Goal: Book appointment/travel/reservation

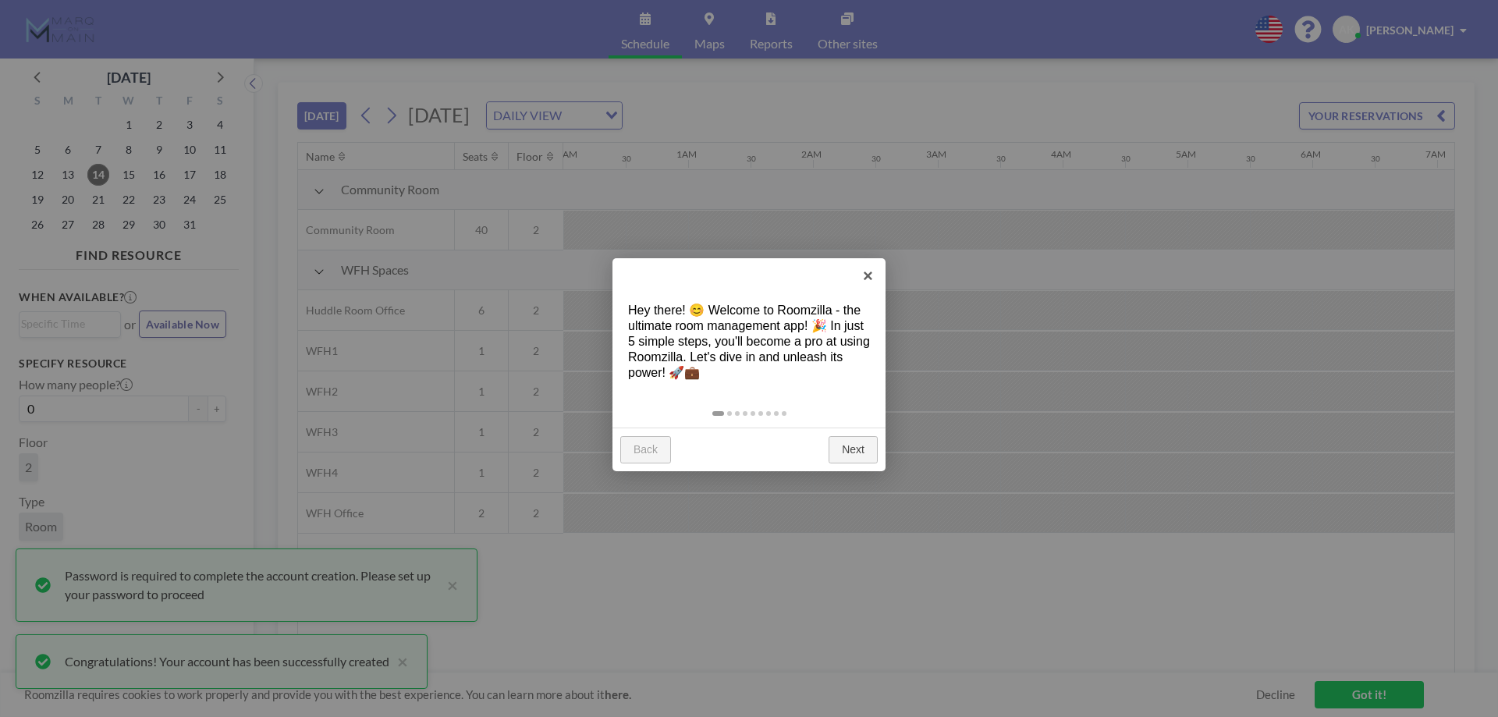
scroll to position [0, 1373]
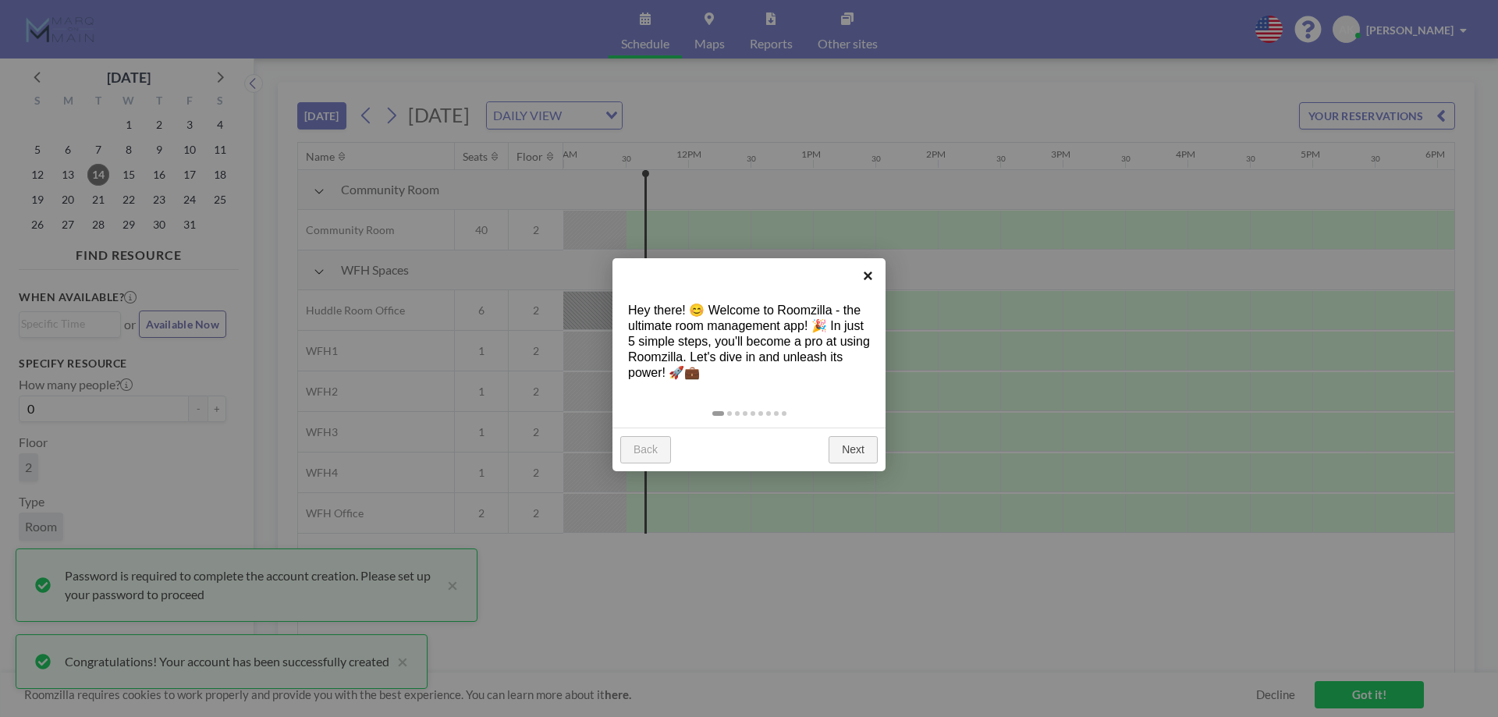
click at [867, 271] on link "×" at bounding box center [867, 275] width 35 height 35
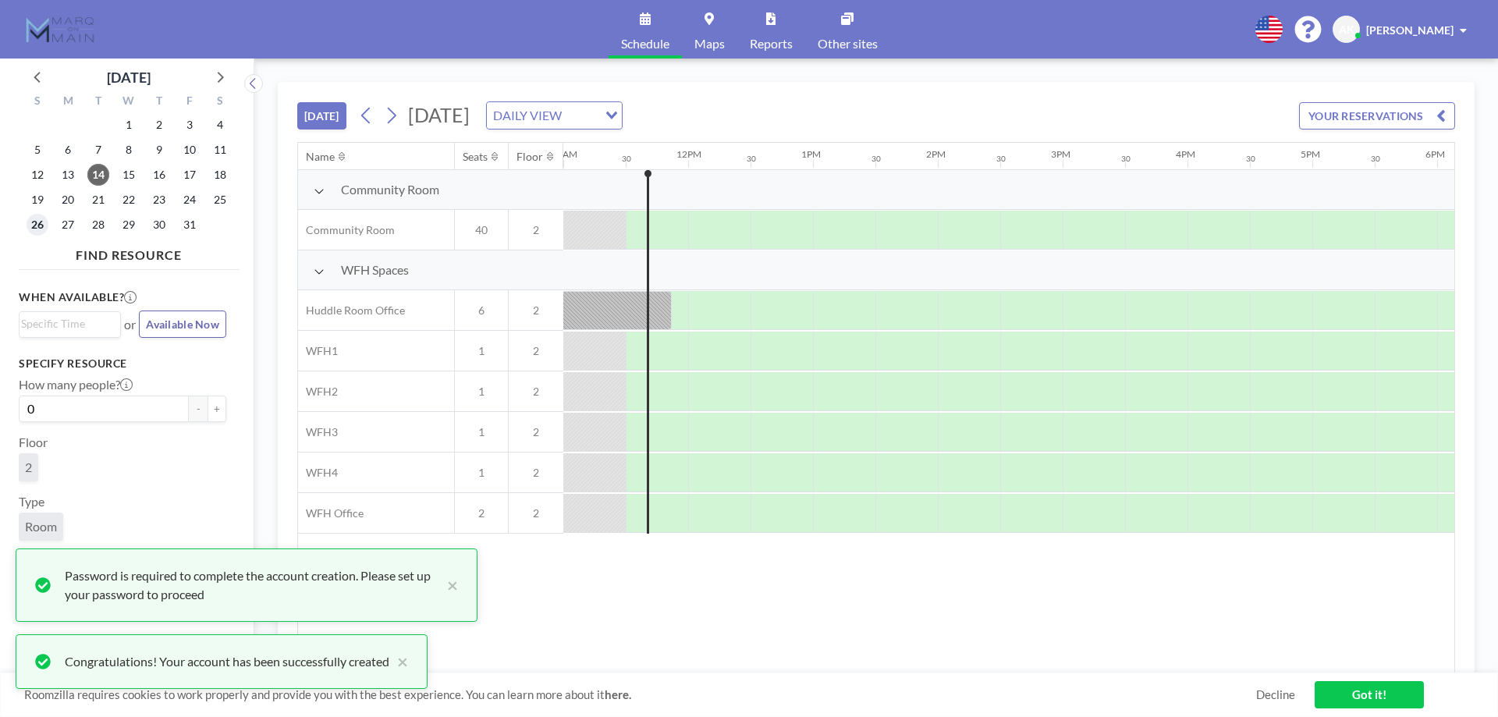
click at [34, 223] on span "26" at bounding box center [38, 225] width 22 height 22
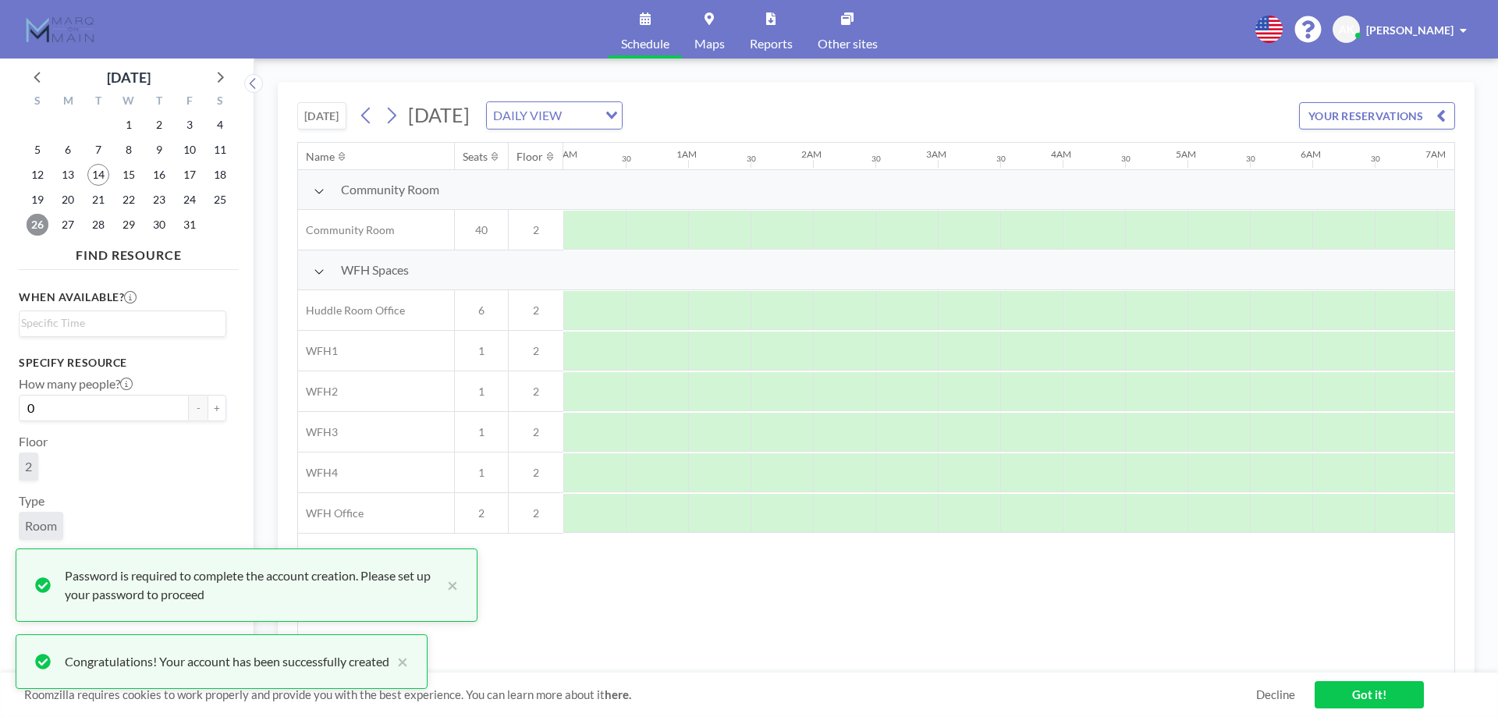
scroll to position [0, 936]
click at [211, 410] on button "+" at bounding box center [217, 408] width 19 height 27
type input "1"
click at [52, 331] on input "Search for option" at bounding box center [119, 323] width 196 height 19
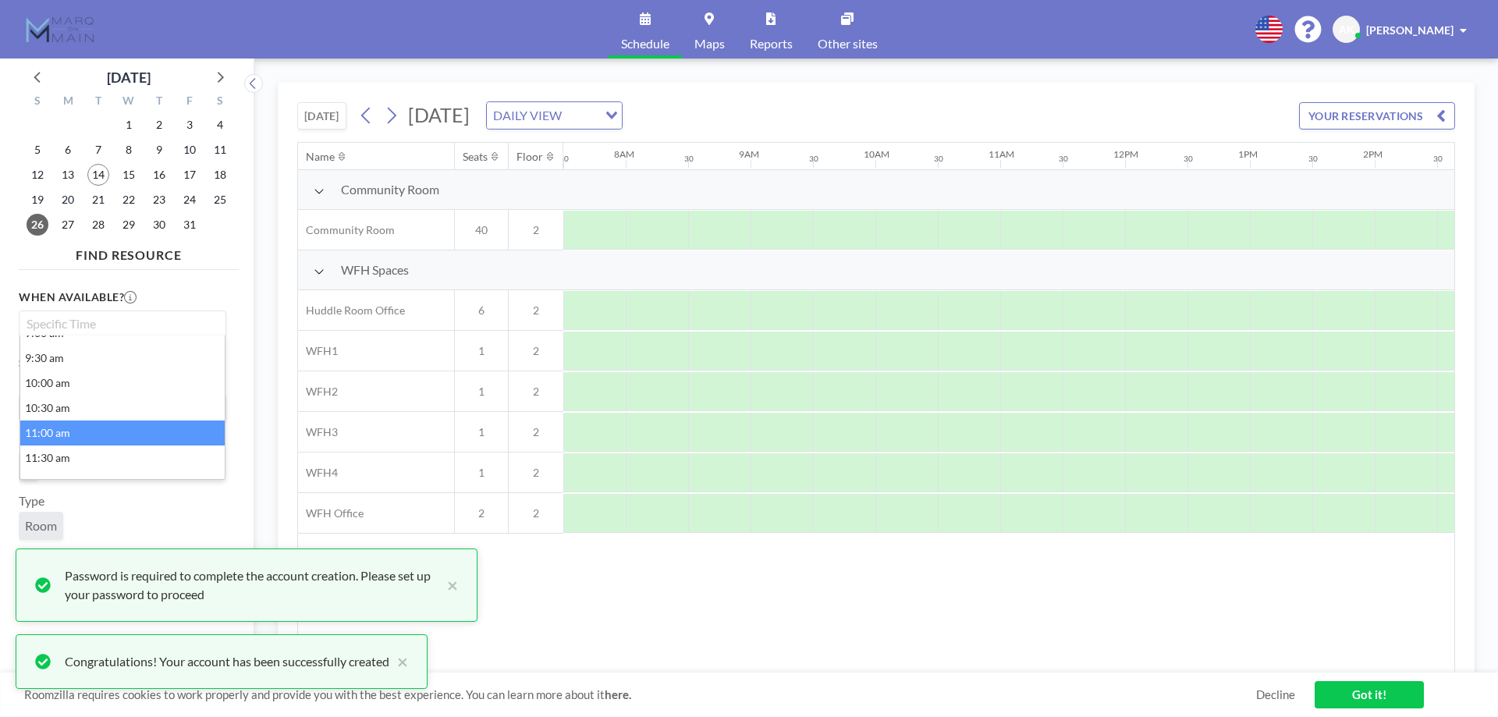
click at [149, 428] on li "11:00 am" at bounding box center [122, 432] width 204 height 25
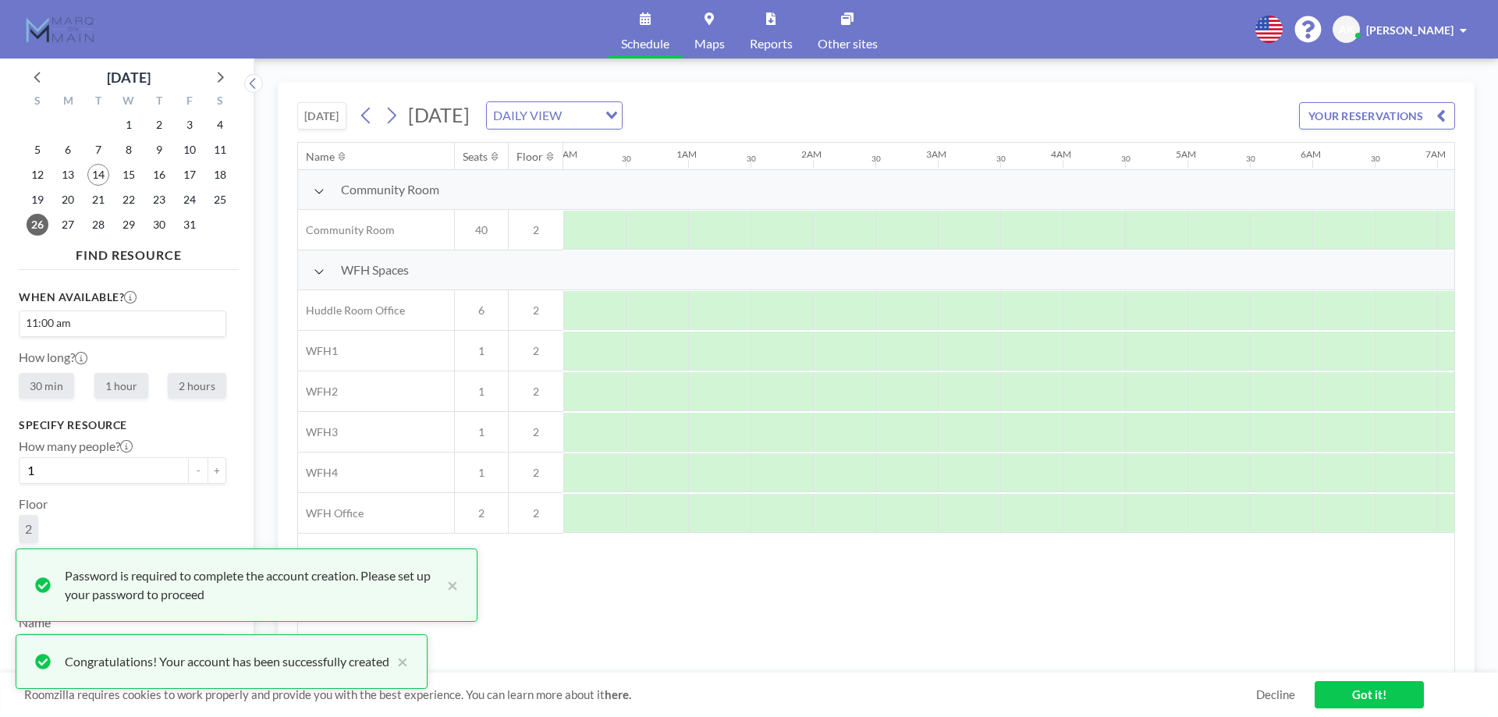
scroll to position [0, 1311]
click at [449, 589] on button "×" at bounding box center [448, 584] width 19 height 37
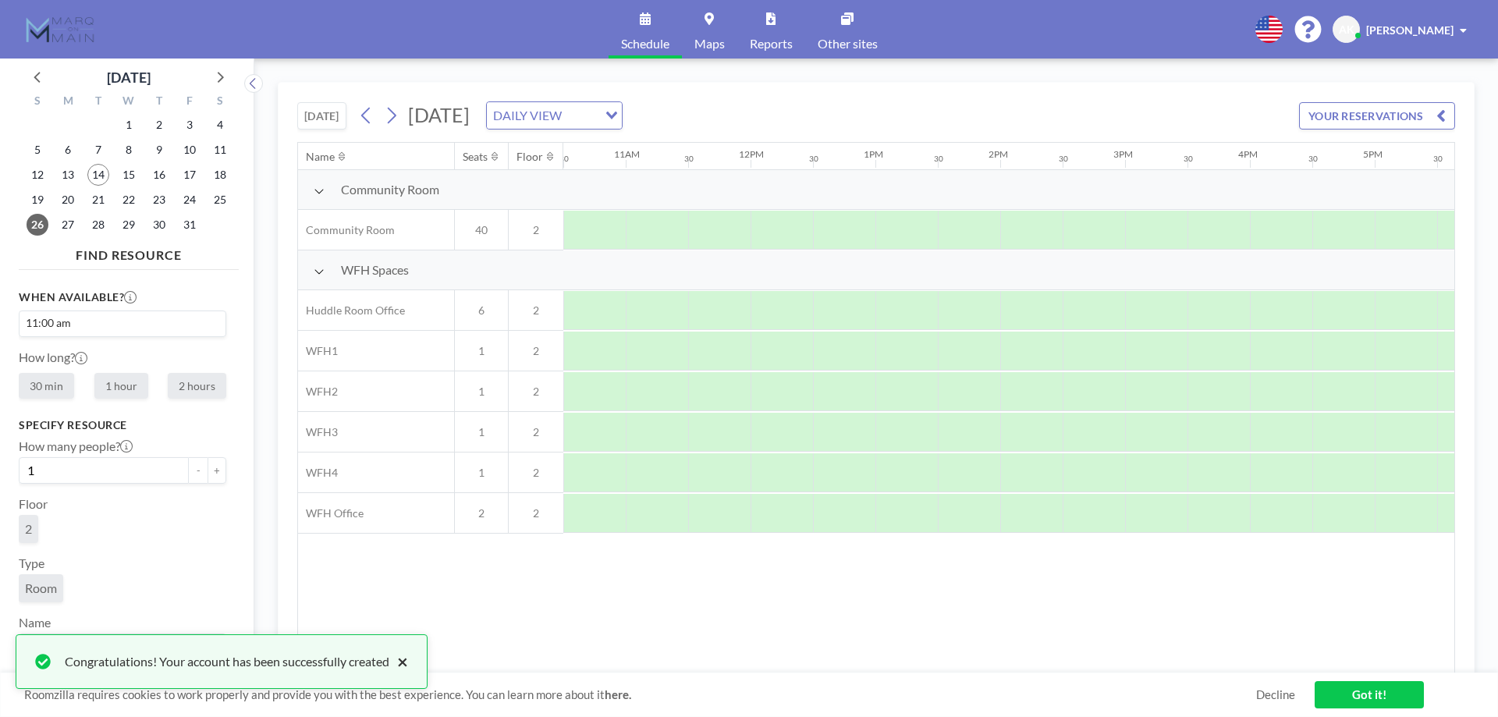
click at [406, 669] on button "×" at bounding box center [398, 661] width 19 height 19
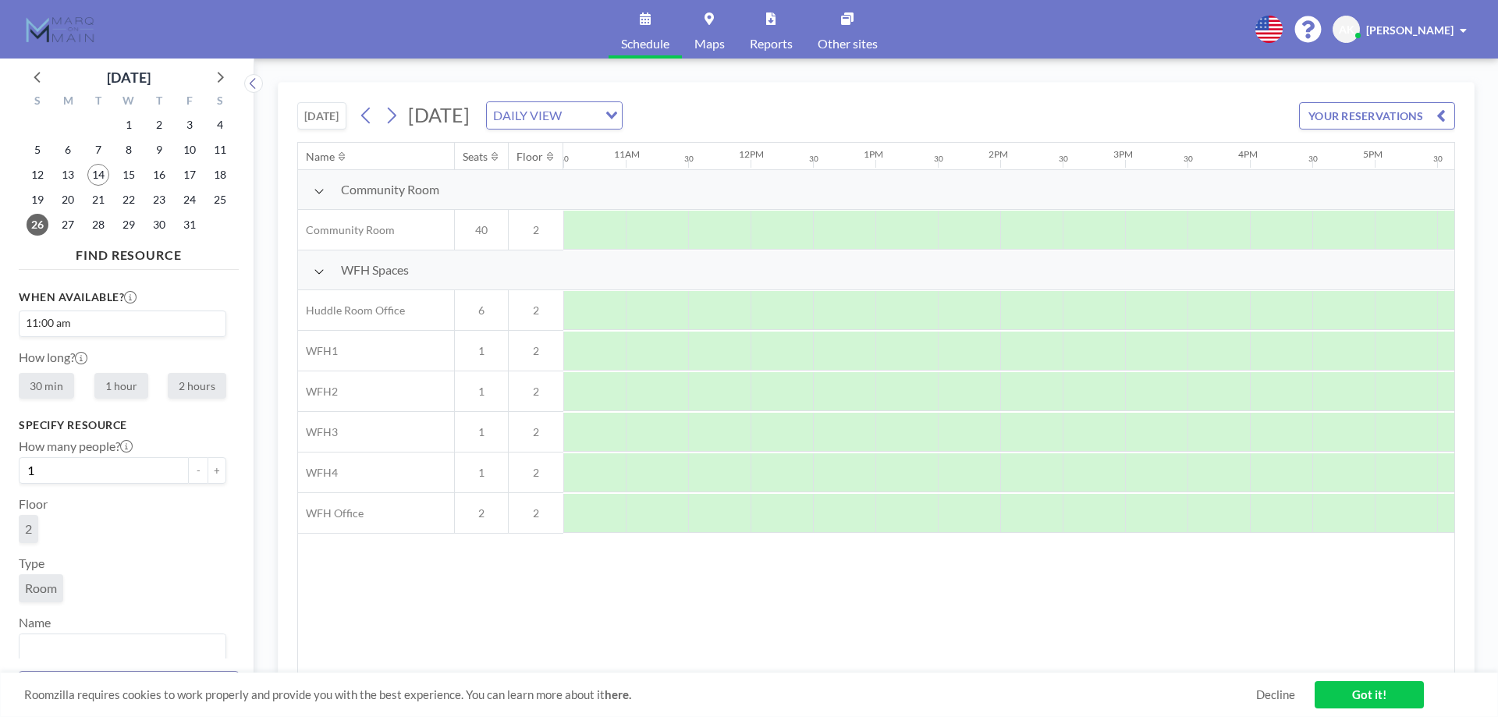
scroll to position [9, 0]
click at [1368, 114] on button "YOUR RESERVATIONS" at bounding box center [1377, 115] width 156 height 27
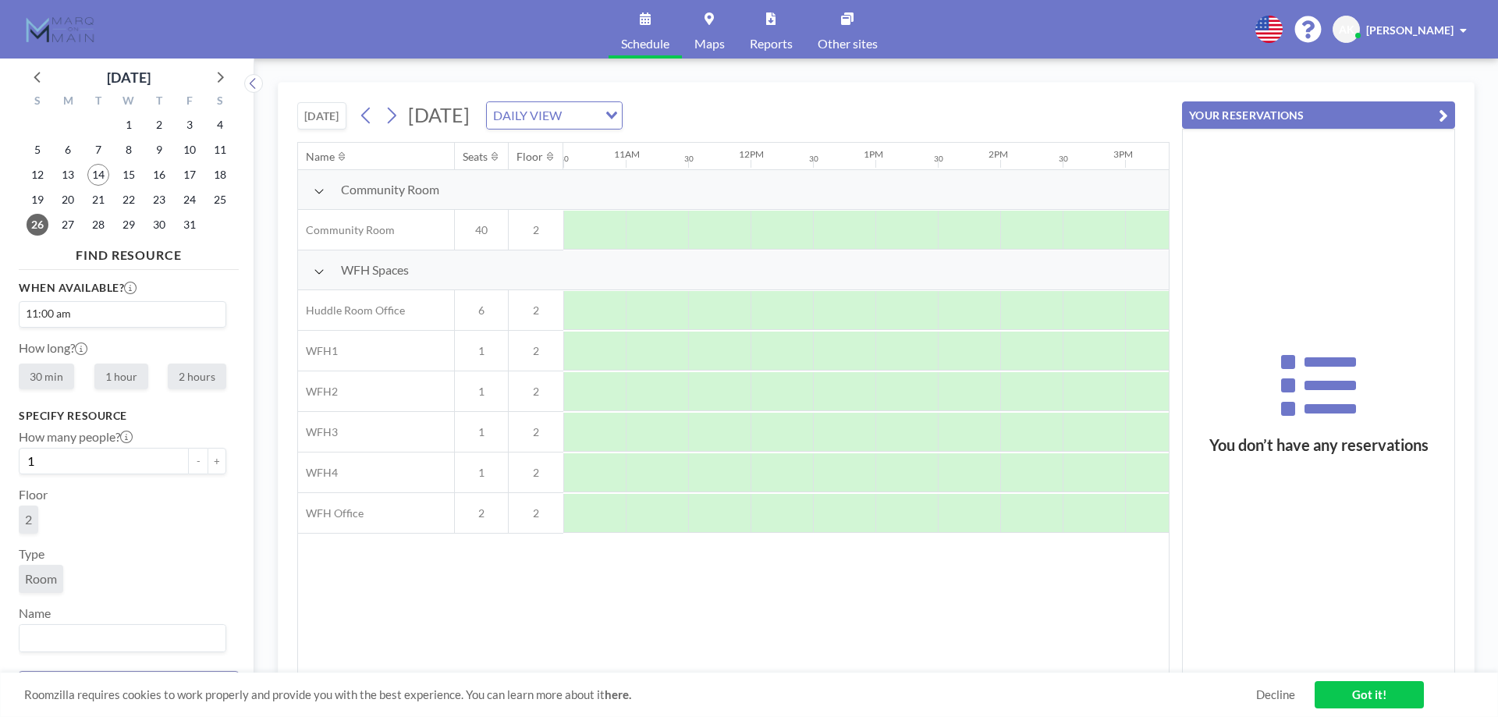
click at [1368, 112] on button "YOUR RESERVATIONS" at bounding box center [1318, 114] width 273 height 27
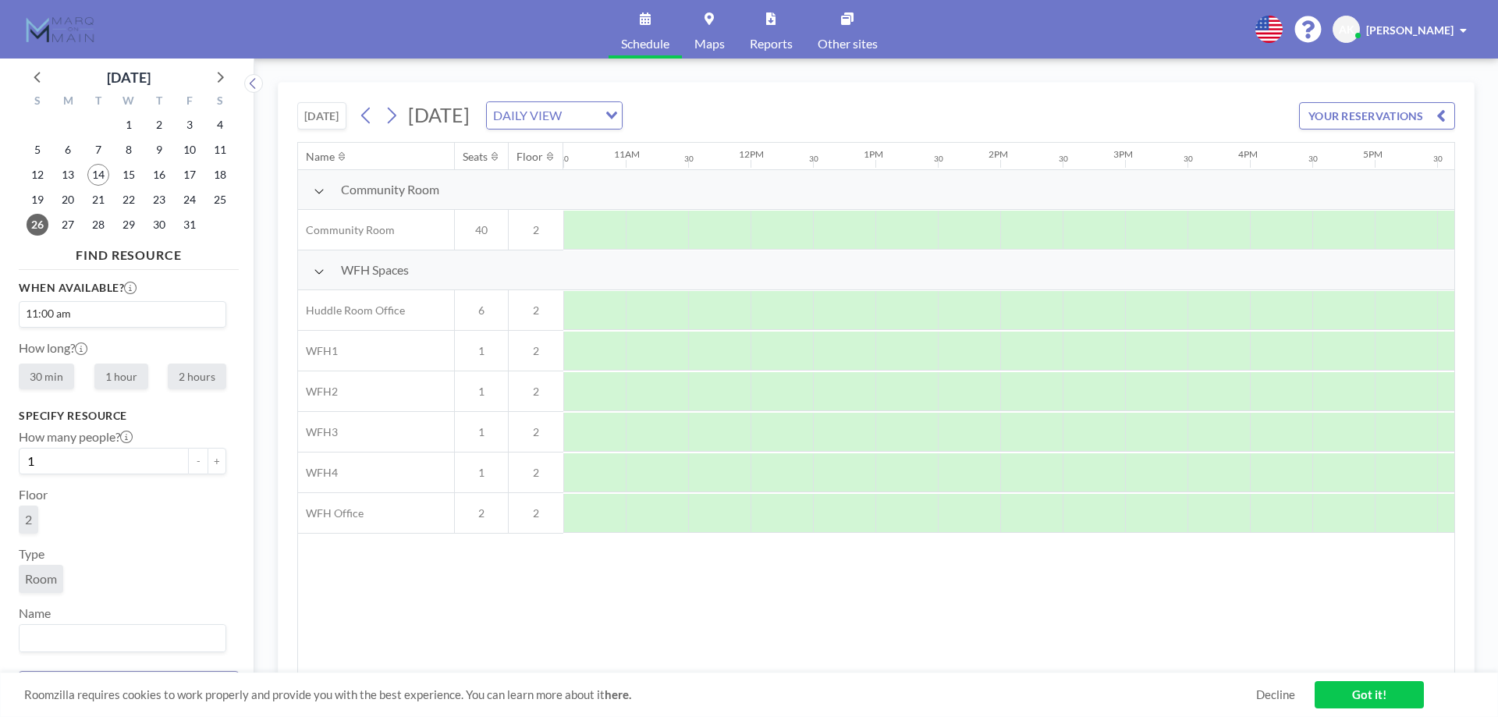
click at [1402, 697] on link "Got it!" at bounding box center [1368, 694] width 109 height 27
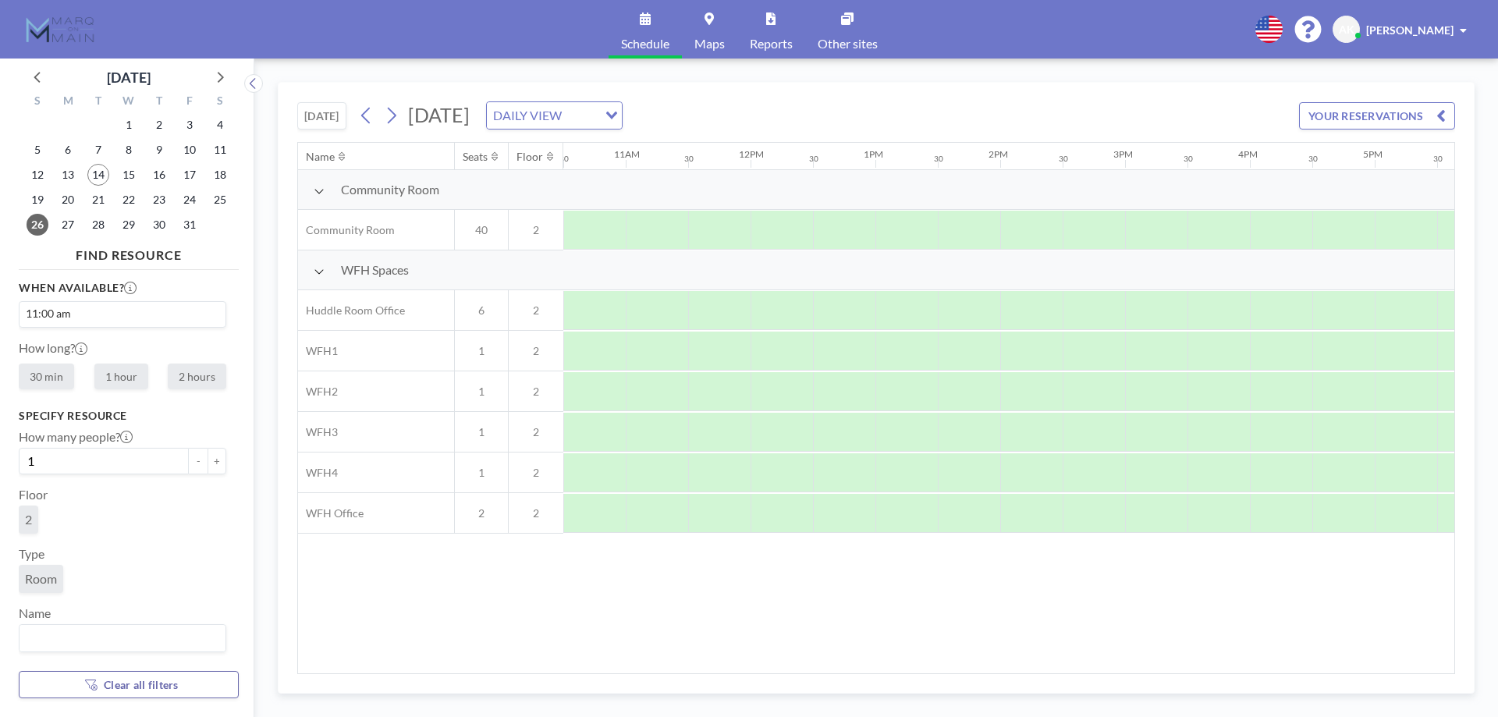
click at [596, 120] on input "Search for option" at bounding box center [581, 115] width 30 height 20
click at [602, 120] on input "Search for option" at bounding box center [545, 115] width 114 height 20
click at [961, 94] on div "[DATE] [DATE] DAILY VIEW Loading... YOUR RESERVATIONS" at bounding box center [876, 112] width 1158 height 59
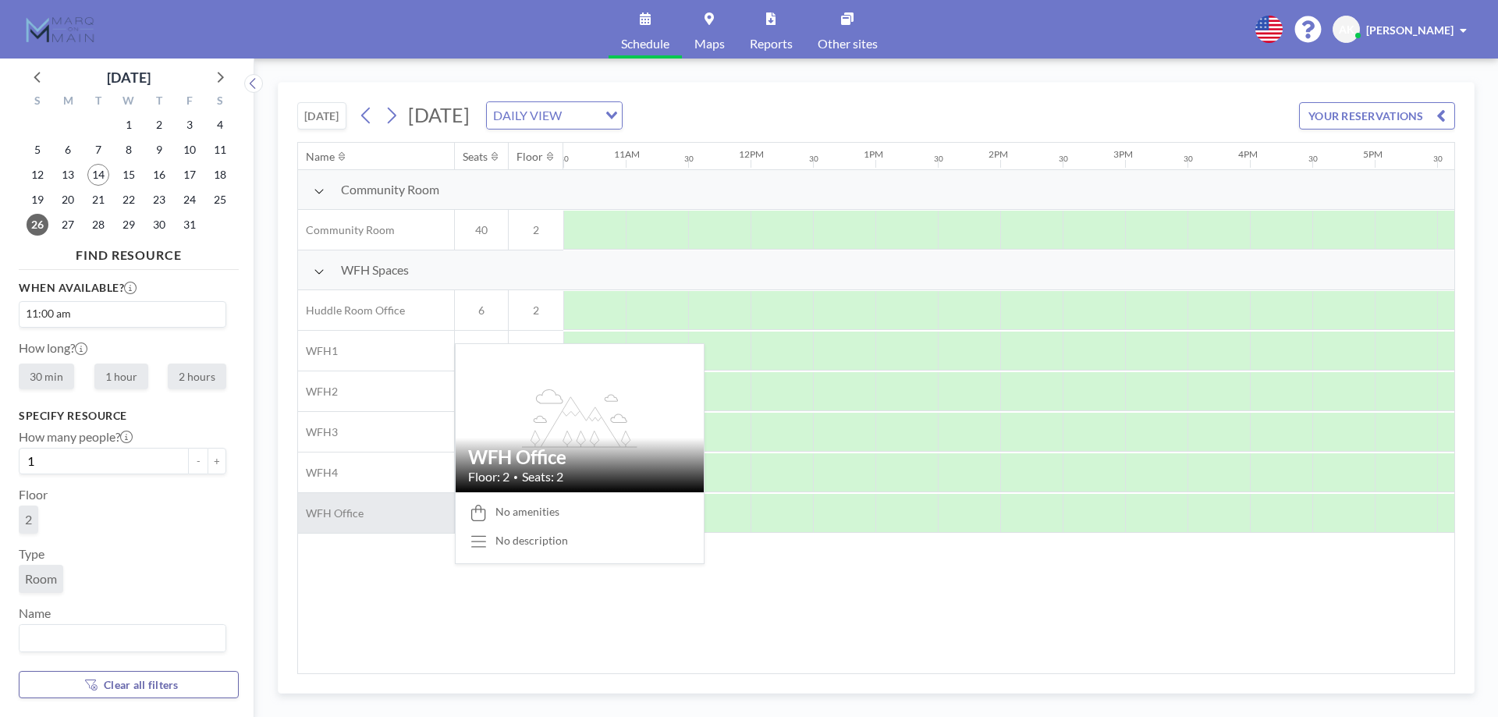
click at [395, 516] on div "WFH Office" at bounding box center [376, 513] width 156 height 40
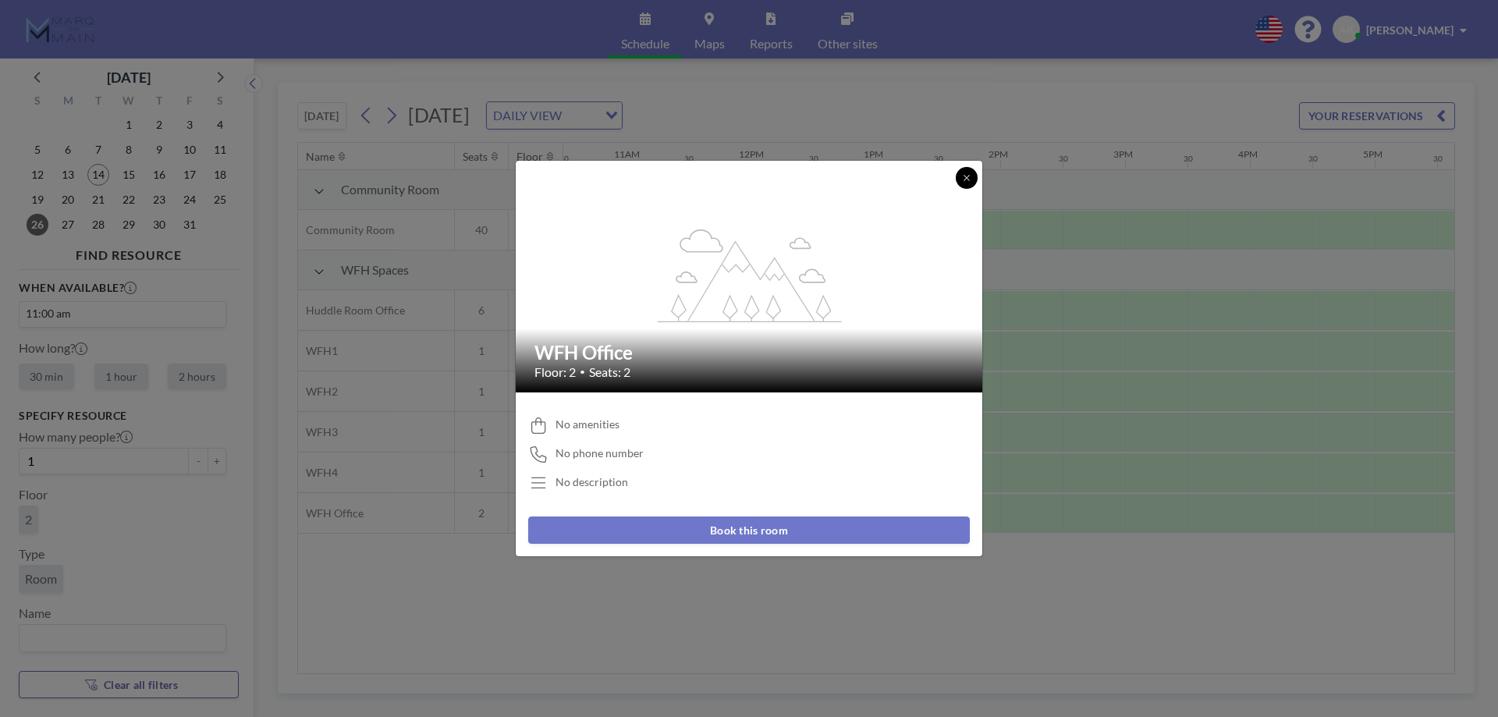
click at [969, 179] on icon at bounding box center [965, 177] width 5 height 5
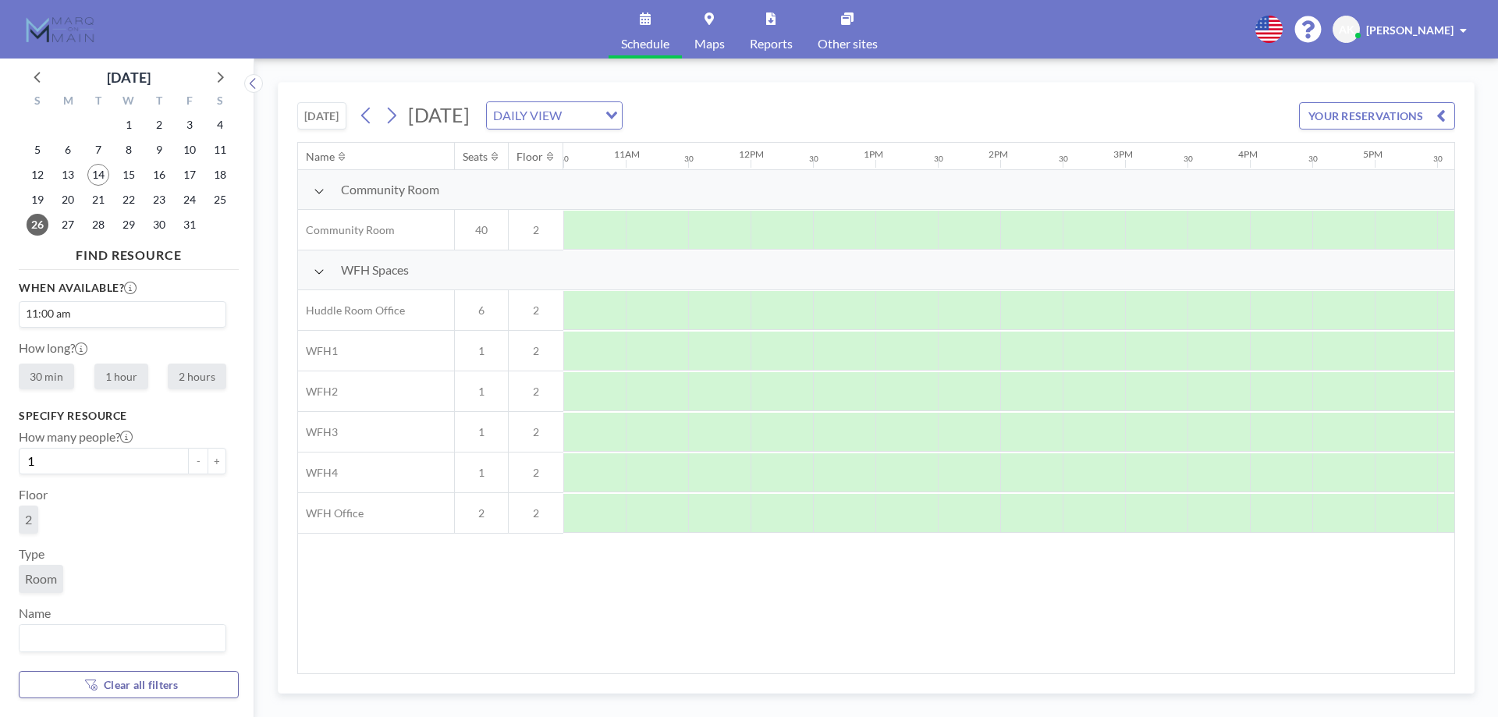
click at [685, 40] on link "Maps" at bounding box center [709, 29] width 55 height 59
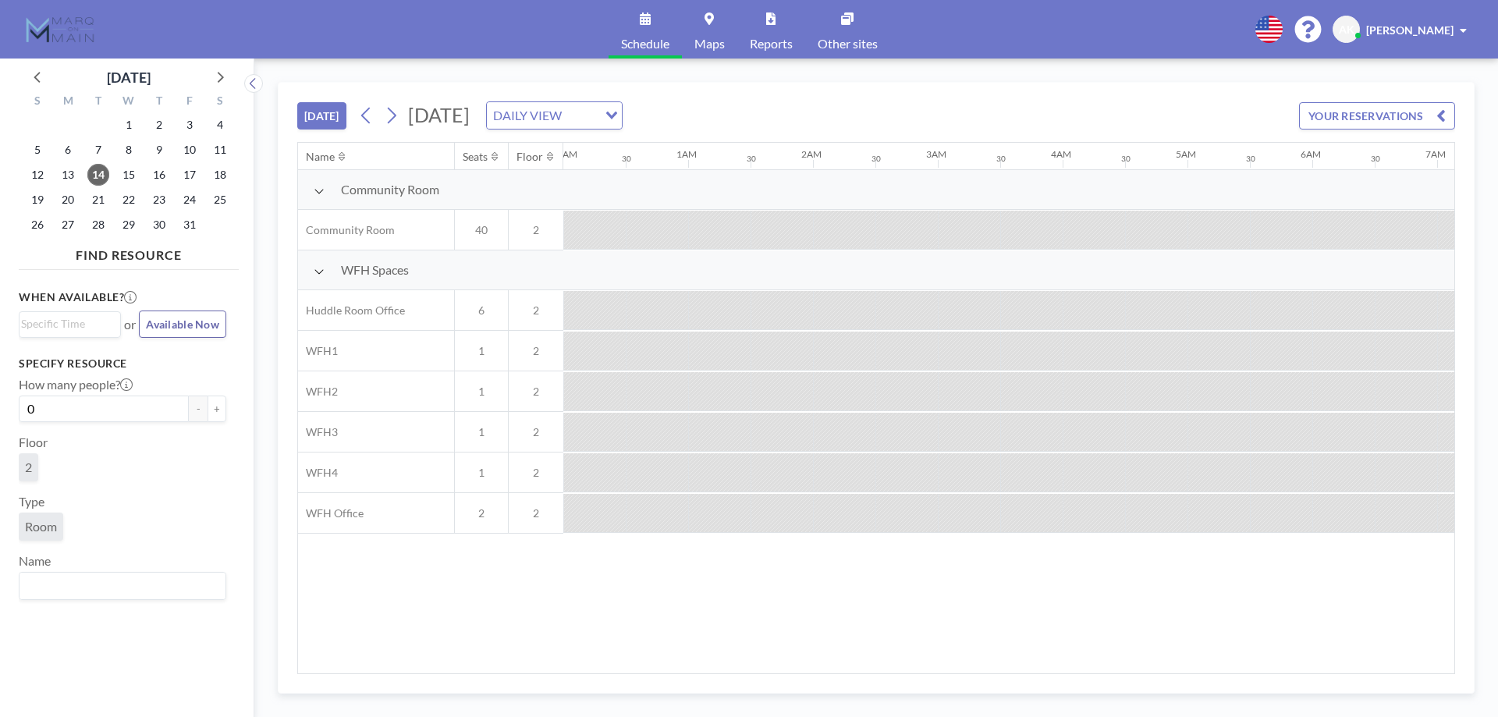
scroll to position [0, 1373]
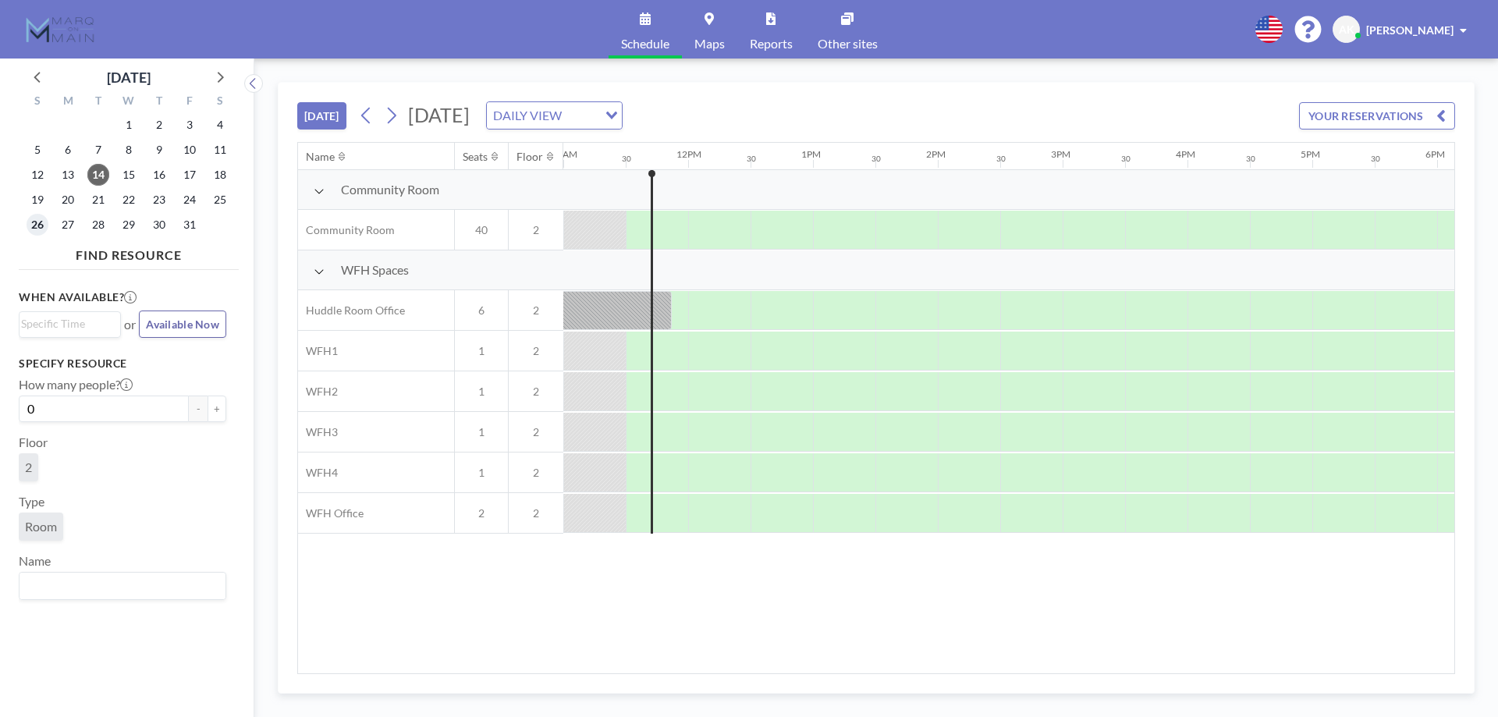
click at [37, 227] on span "26" at bounding box center [38, 225] width 22 height 22
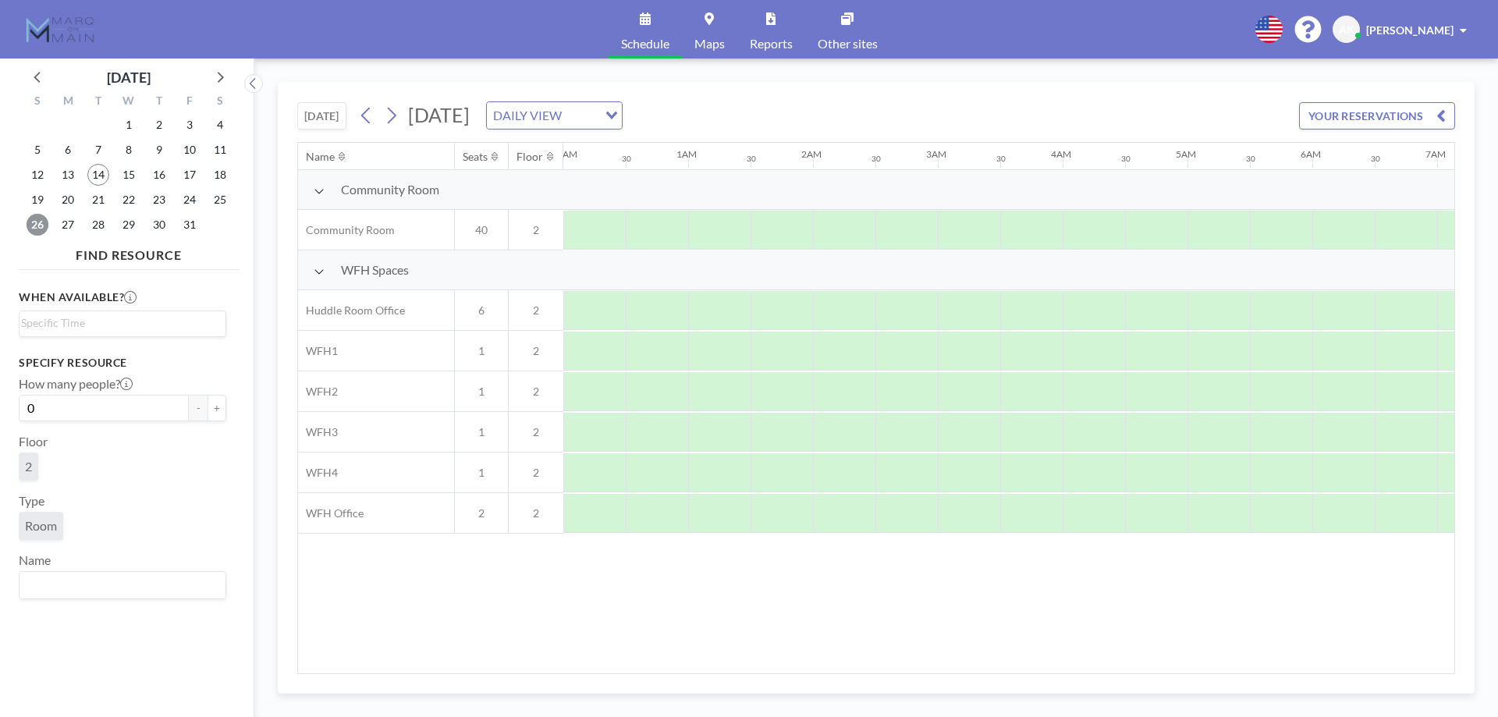
scroll to position [0, 936]
click at [208, 415] on button "+" at bounding box center [217, 408] width 19 height 27
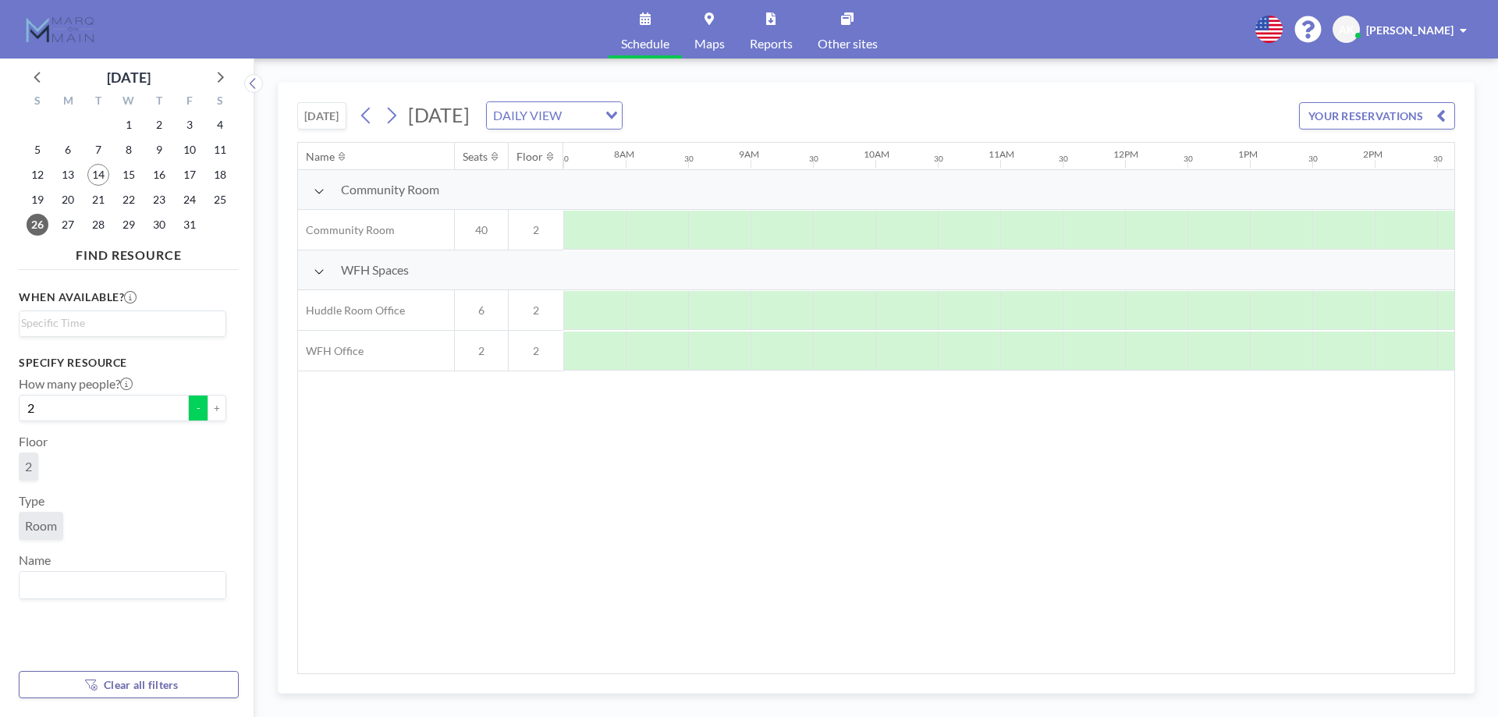
click at [192, 410] on button "-" at bounding box center [198, 408] width 19 height 27
type input "1"
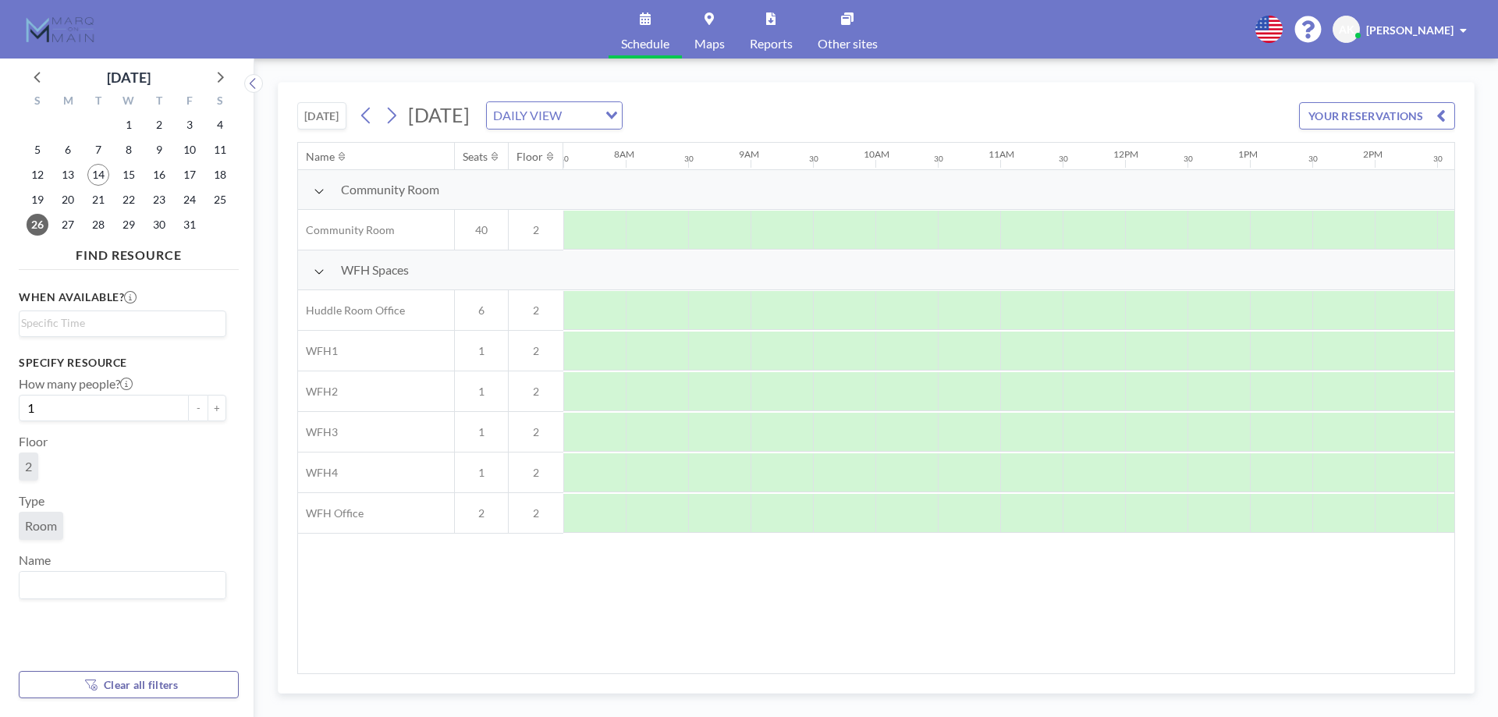
click at [109, 310] on div "When available? Loading..." at bounding box center [123, 313] width 208 height 48
click at [108, 321] on input "Search for option" at bounding box center [119, 323] width 196 height 19
click at [118, 435] on li "11:00 am" at bounding box center [122, 432] width 204 height 25
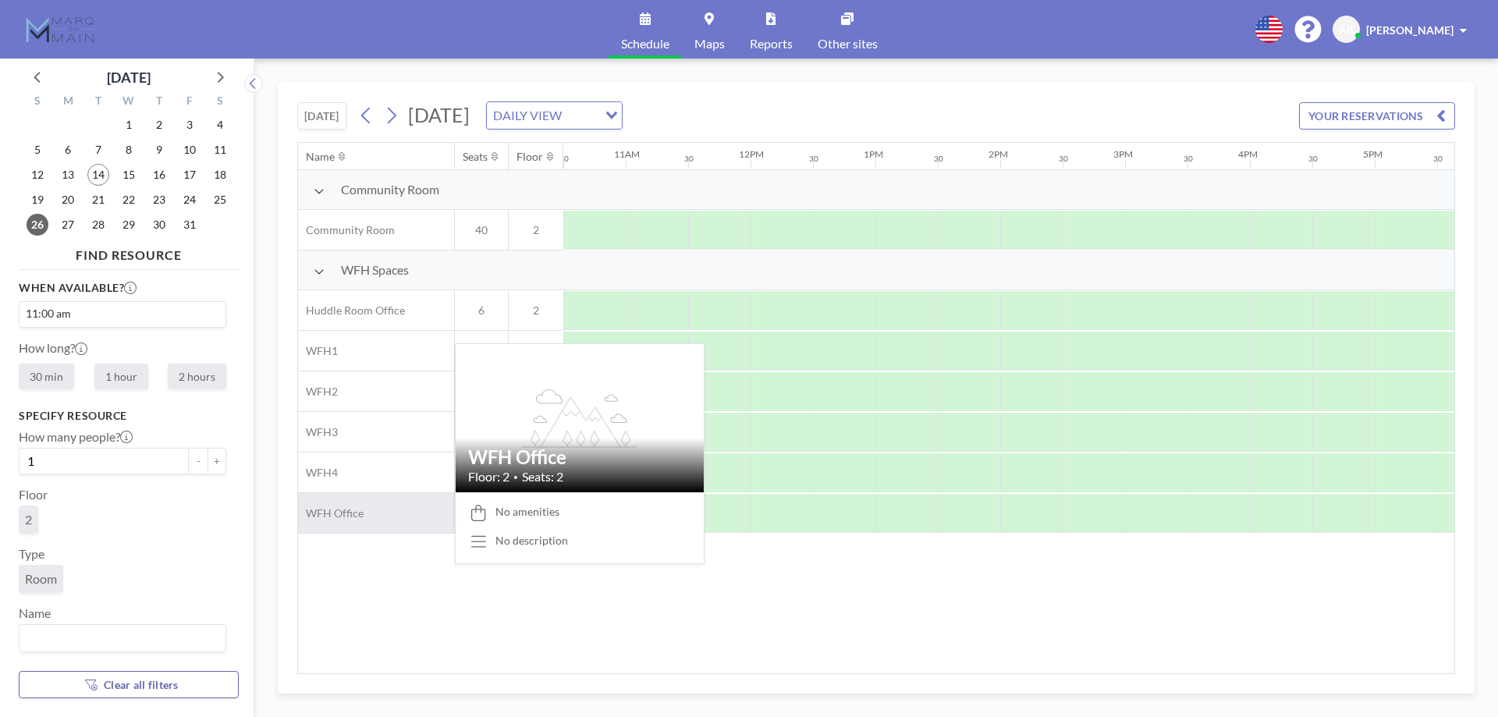
click at [303, 517] on span "WFH Office" at bounding box center [331, 513] width 66 height 14
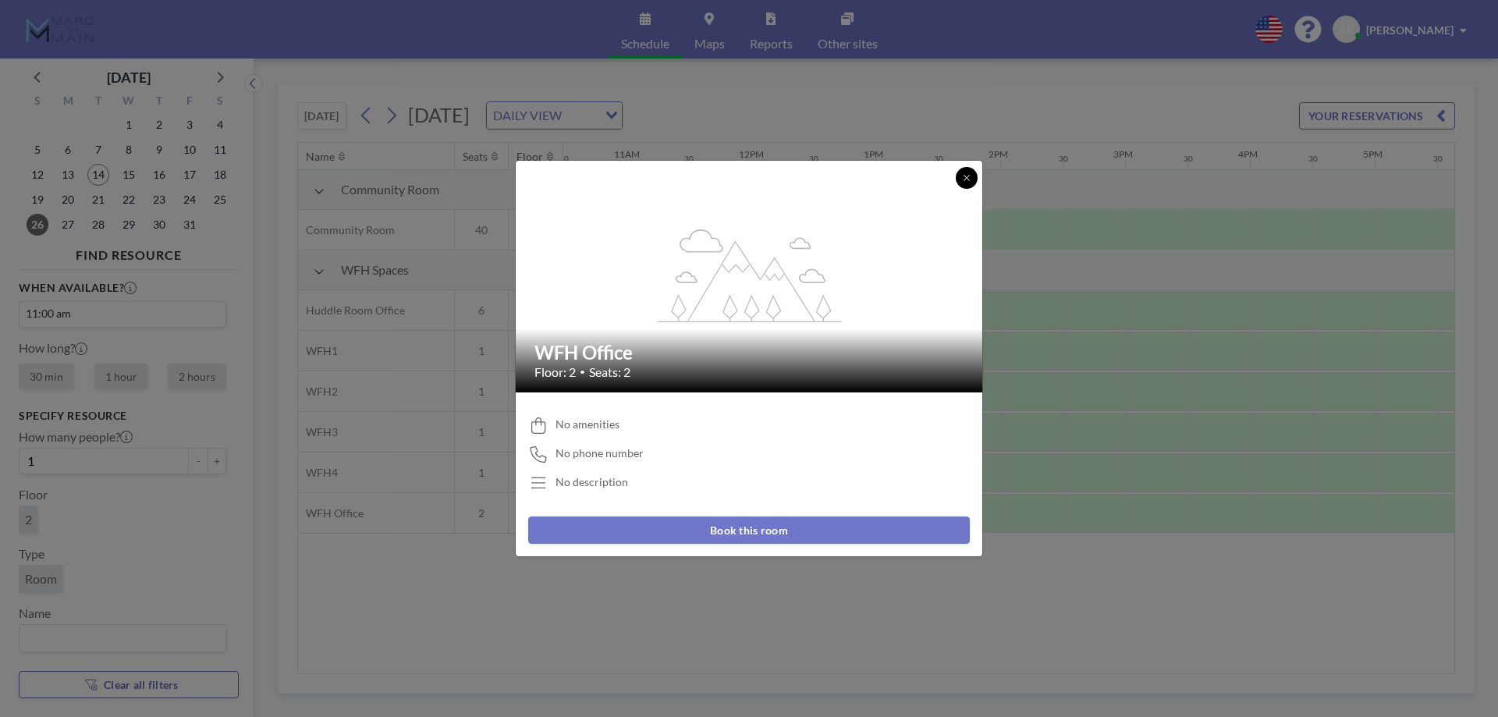
click at [968, 175] on icon at bounding box center [966, 177] width 9 height 9
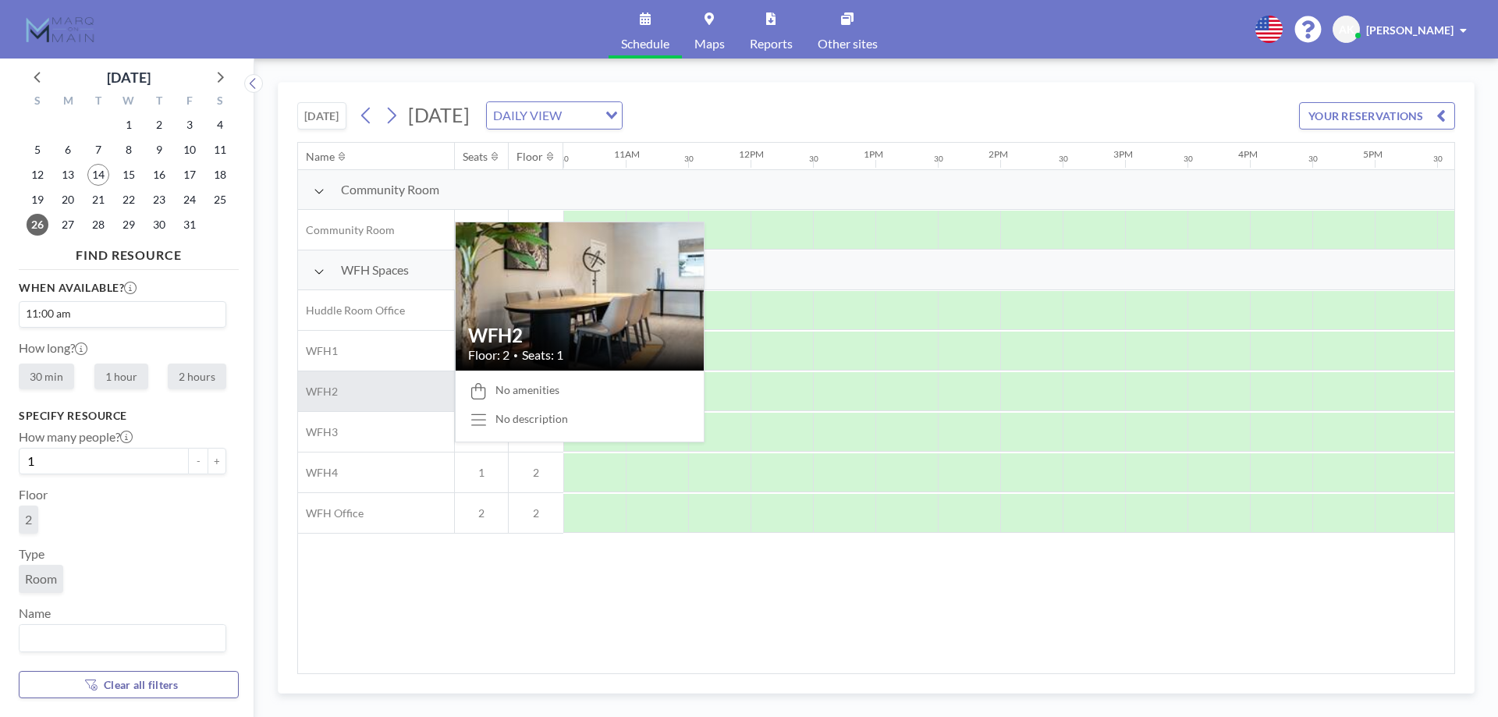
click at [346, 388] on div "WFH2" at bounding box center [376, 391] width 156 height 40
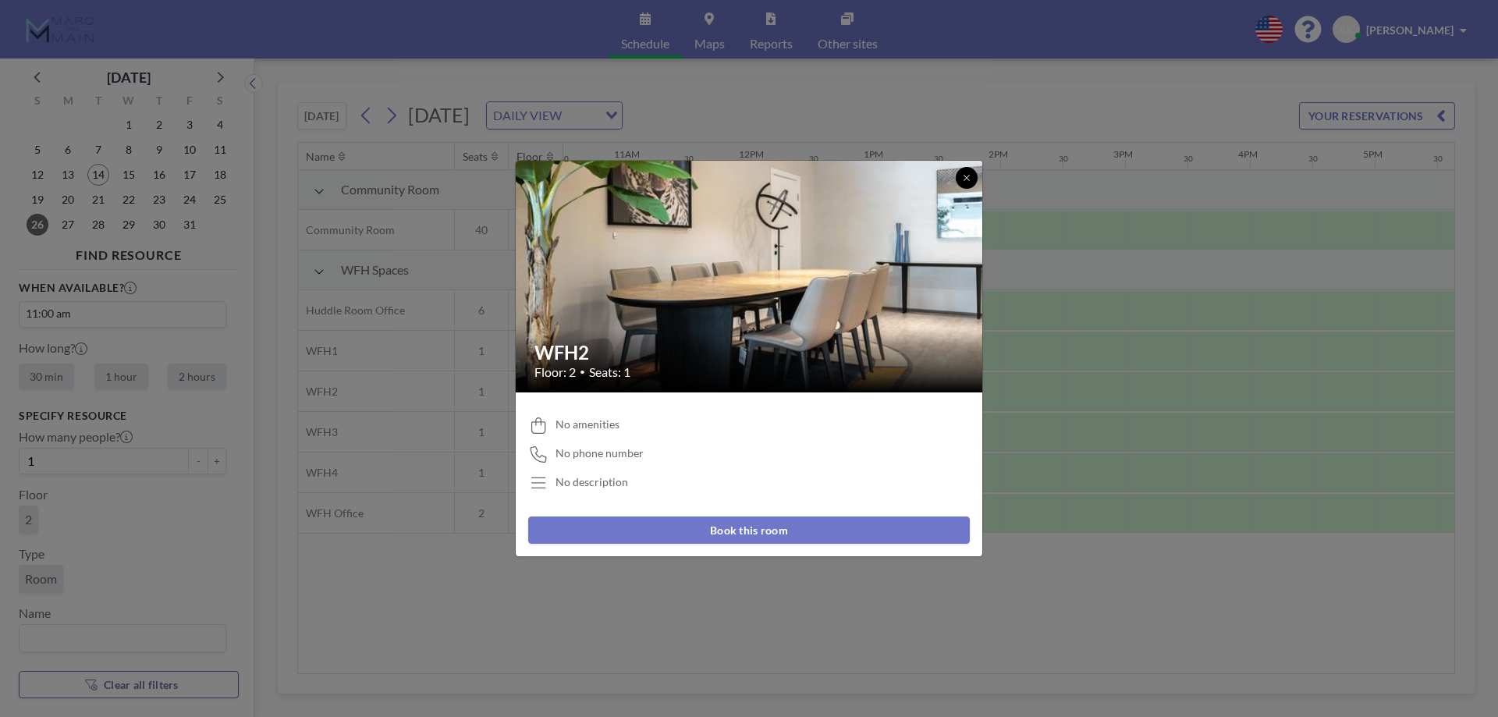
click at [968, 183] on button at bounding box center [967, 178] width 22 height 22
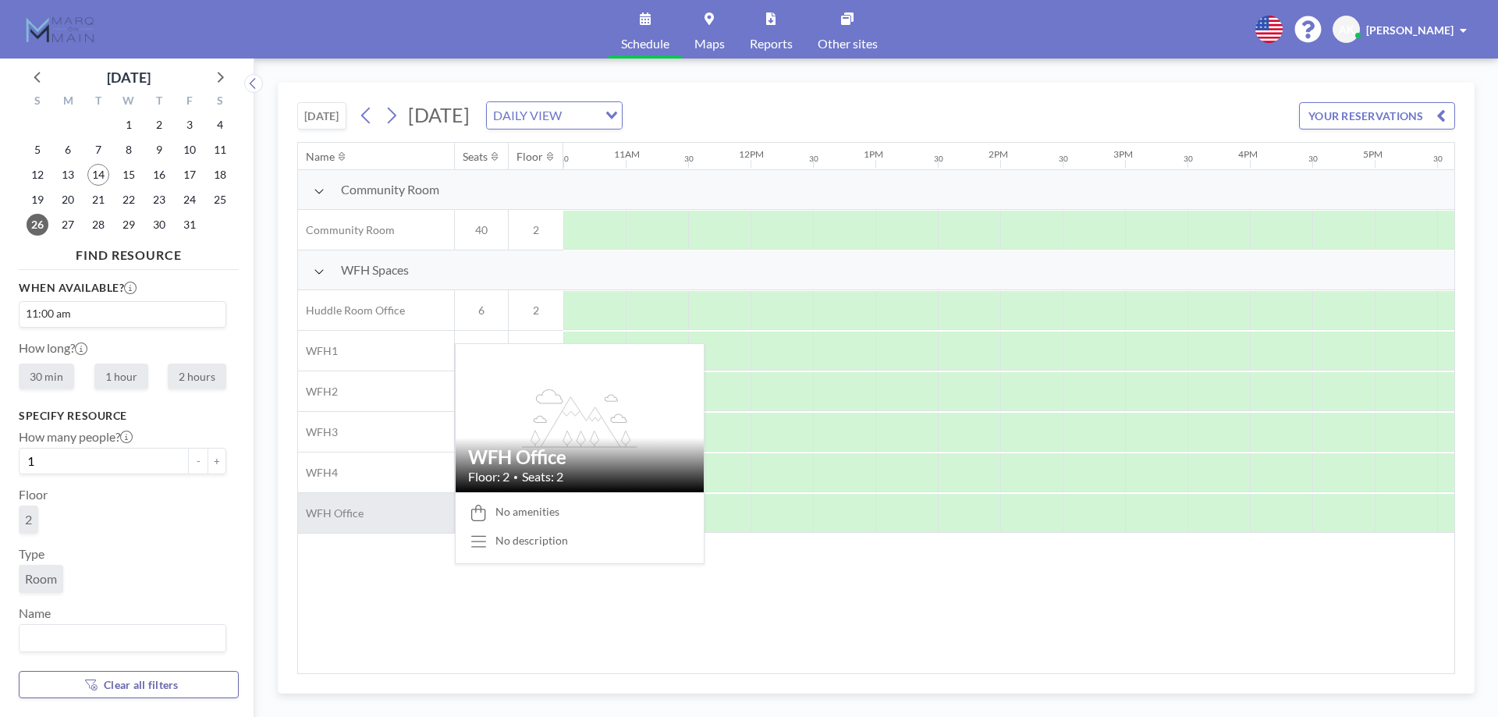
click at [385, 512] on div "WFH Office" at bounding box center [376, 513] width 156 height 40
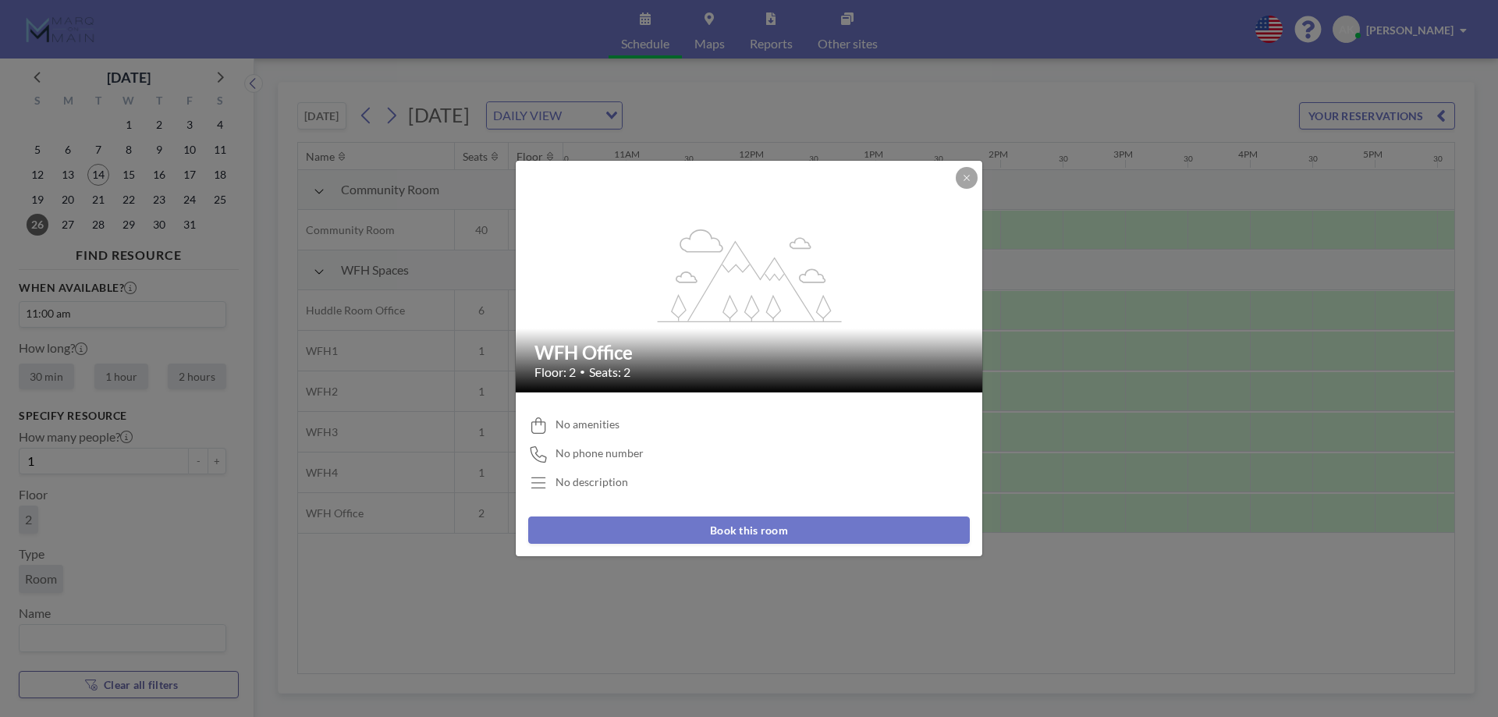
click at [713, 532] on button "Book this room" at bounding box center [749, 529] width 442 height 27
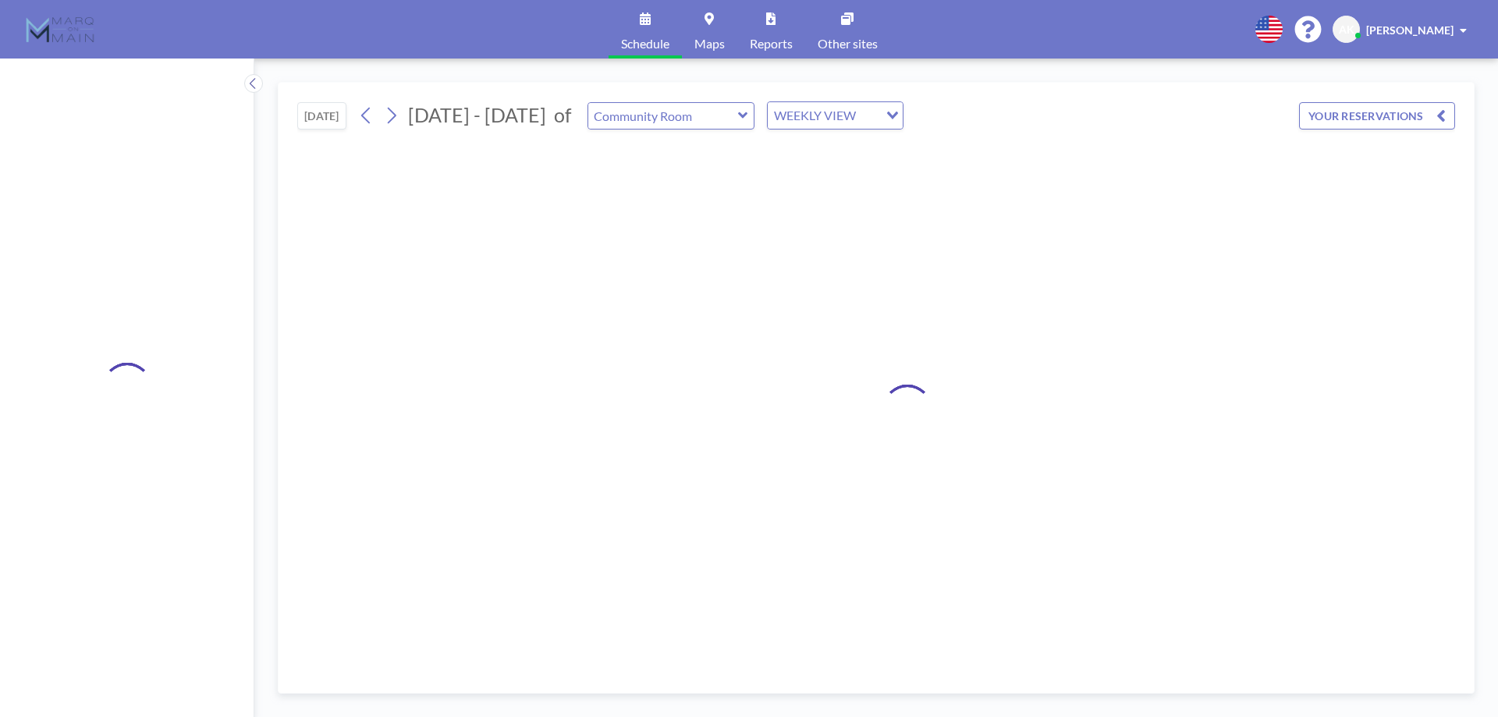
type input "WFH Office"
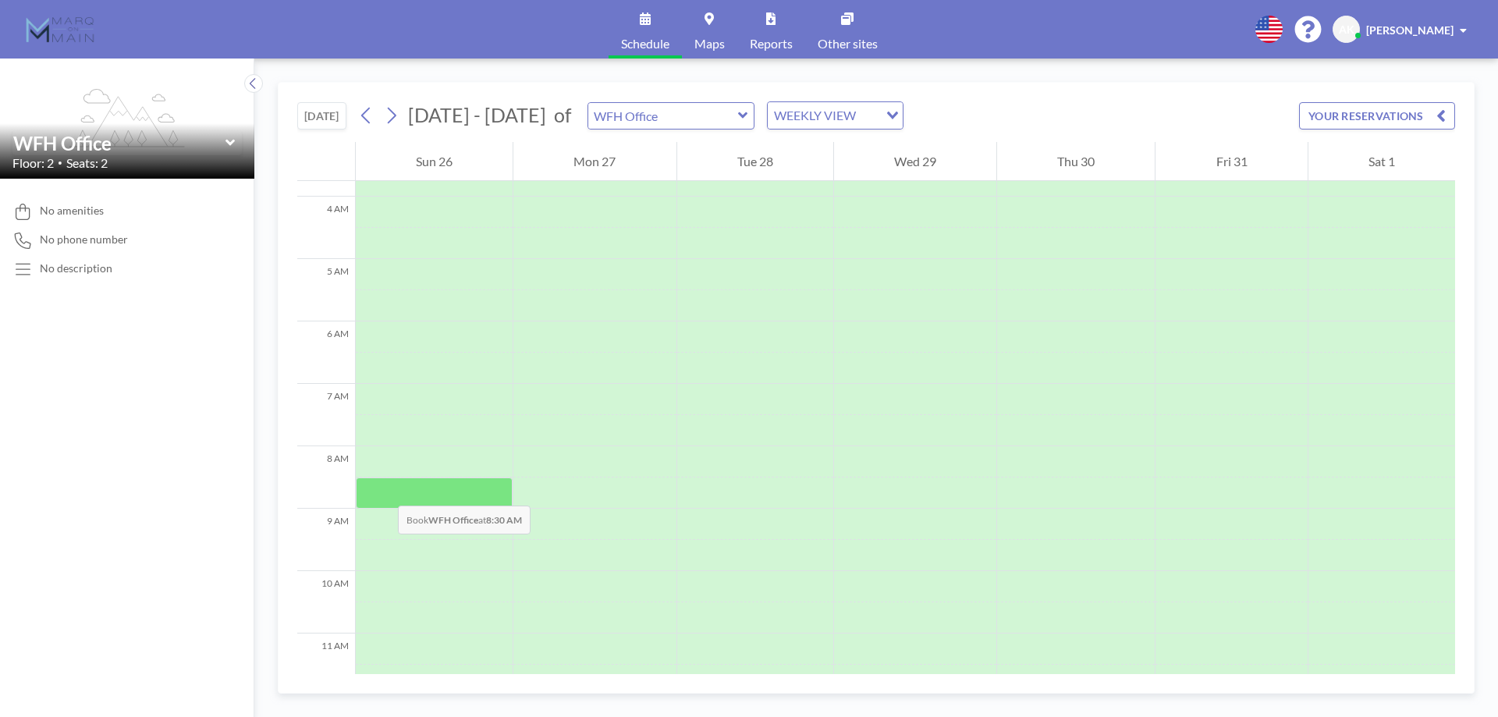
scroll to position [546, 0]
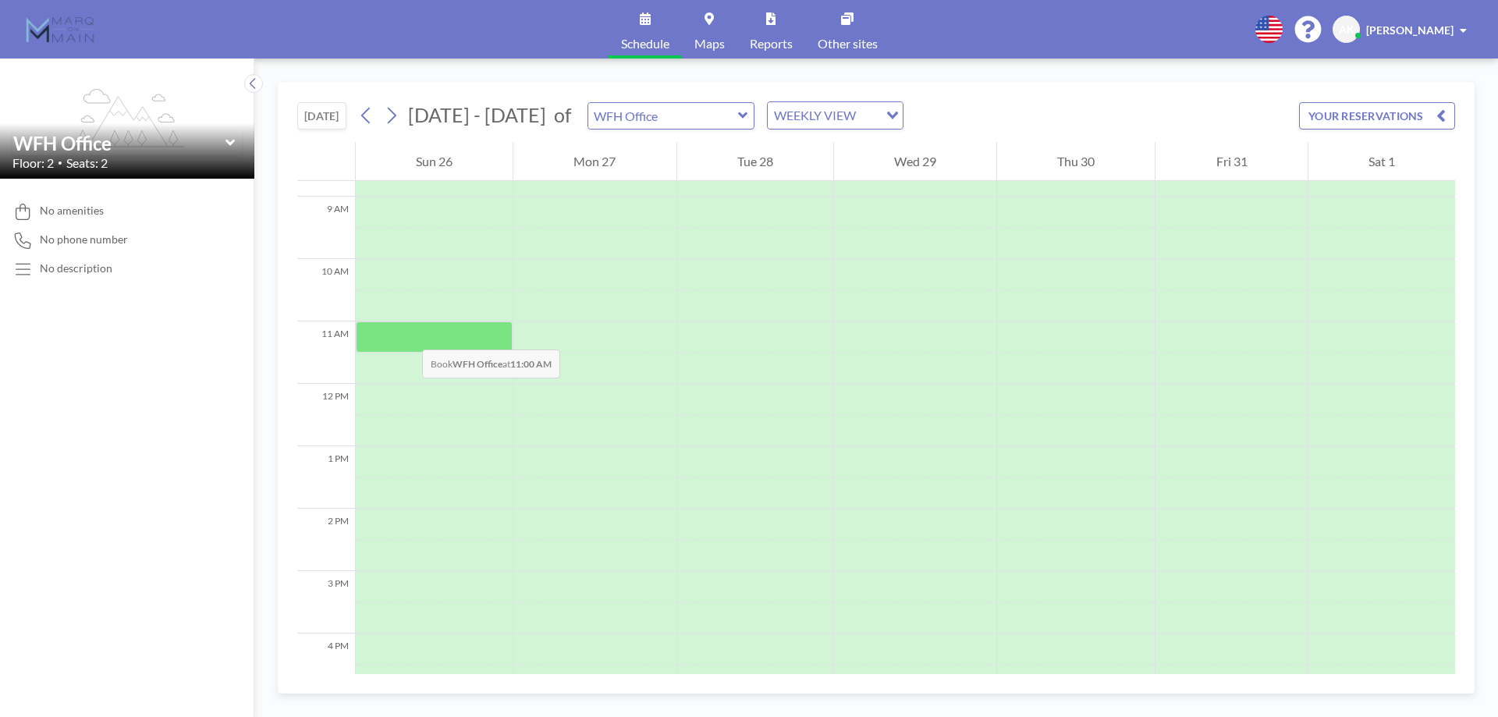
click at [406, 334] on div at bounding box center [434, 336] width 157 height 31
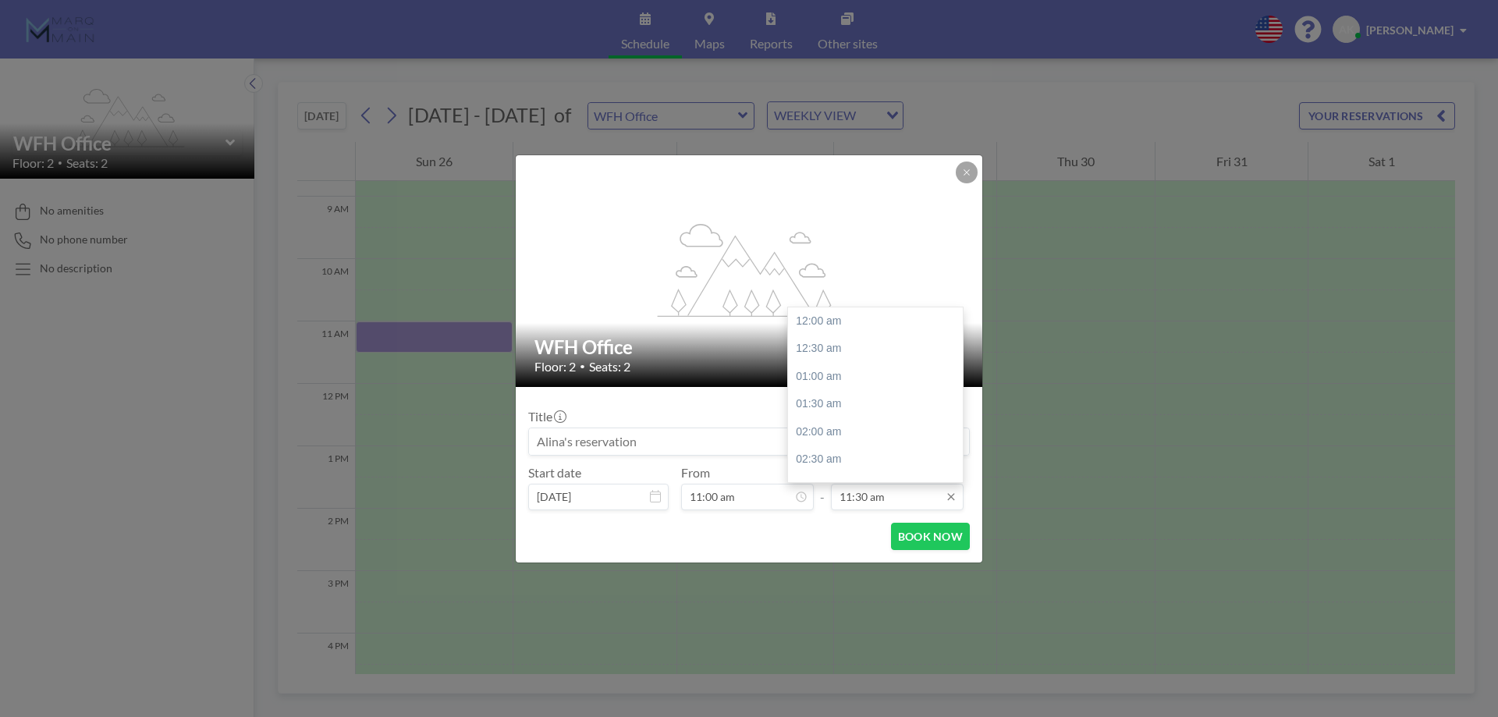
scroll to position [639, 0]
click at [857, 498] on input "11:30 am" at bounding box center [897, 497] width 133 height 27
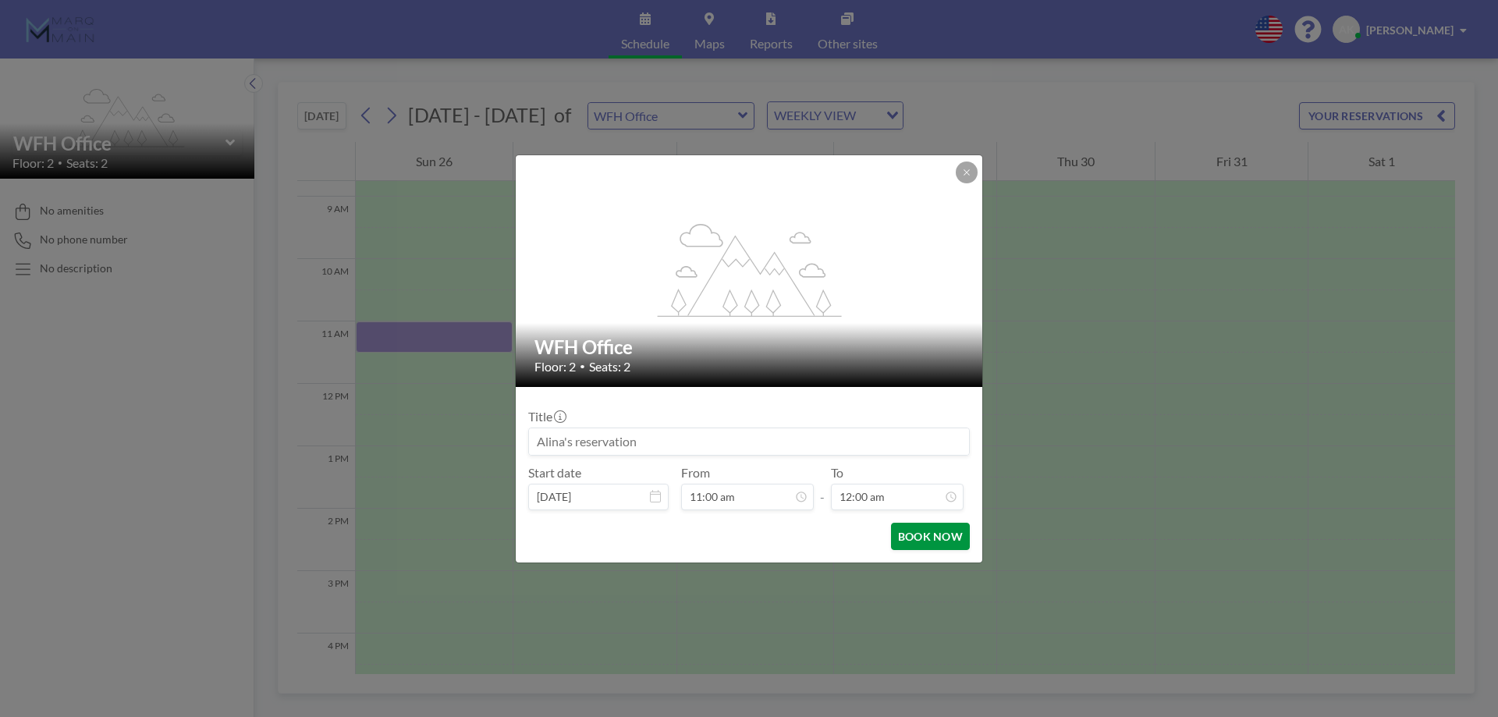
click at [900, 536] on button "BOOK NOW" at bounding box center [930, 536] width 79 height 27
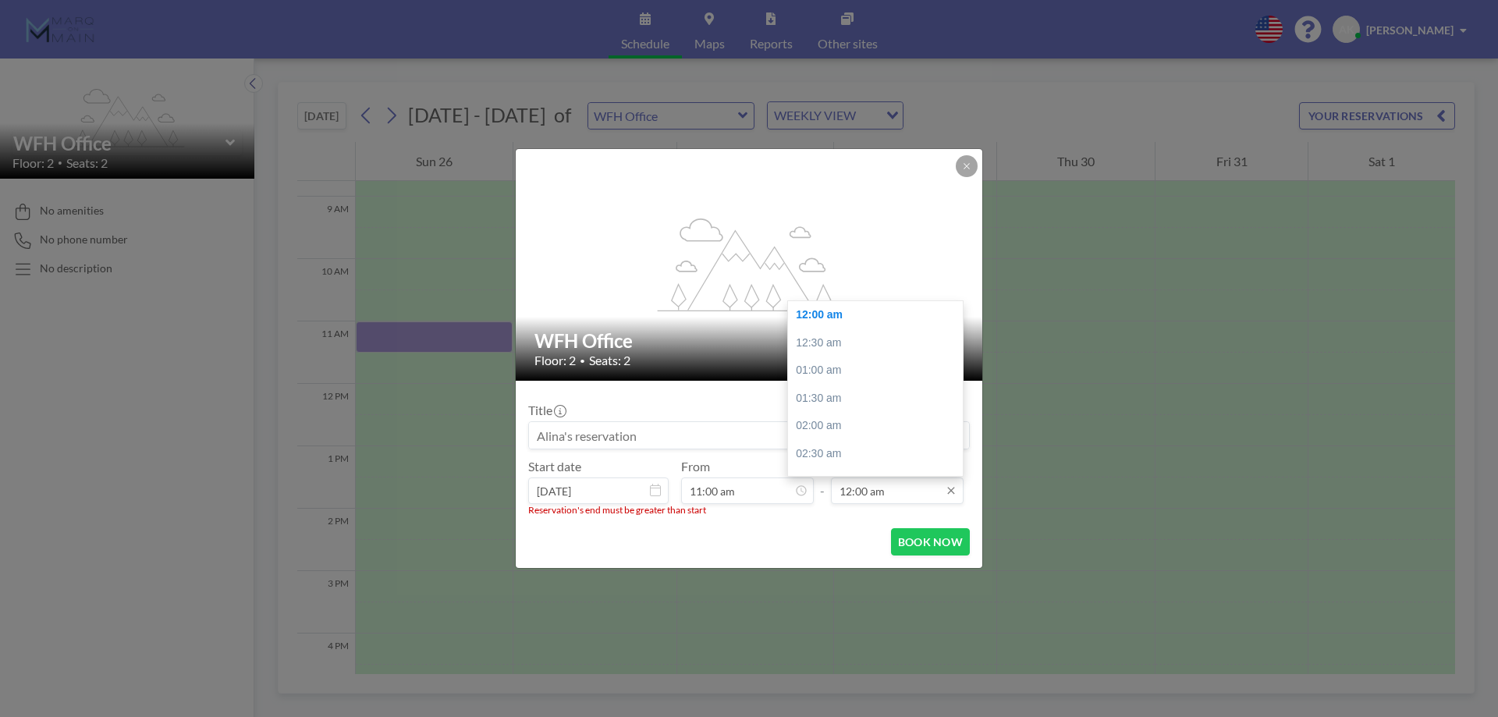
click at [870, 494] on input "12:00 am" at bounding box center [897, 490] width 133 height 27
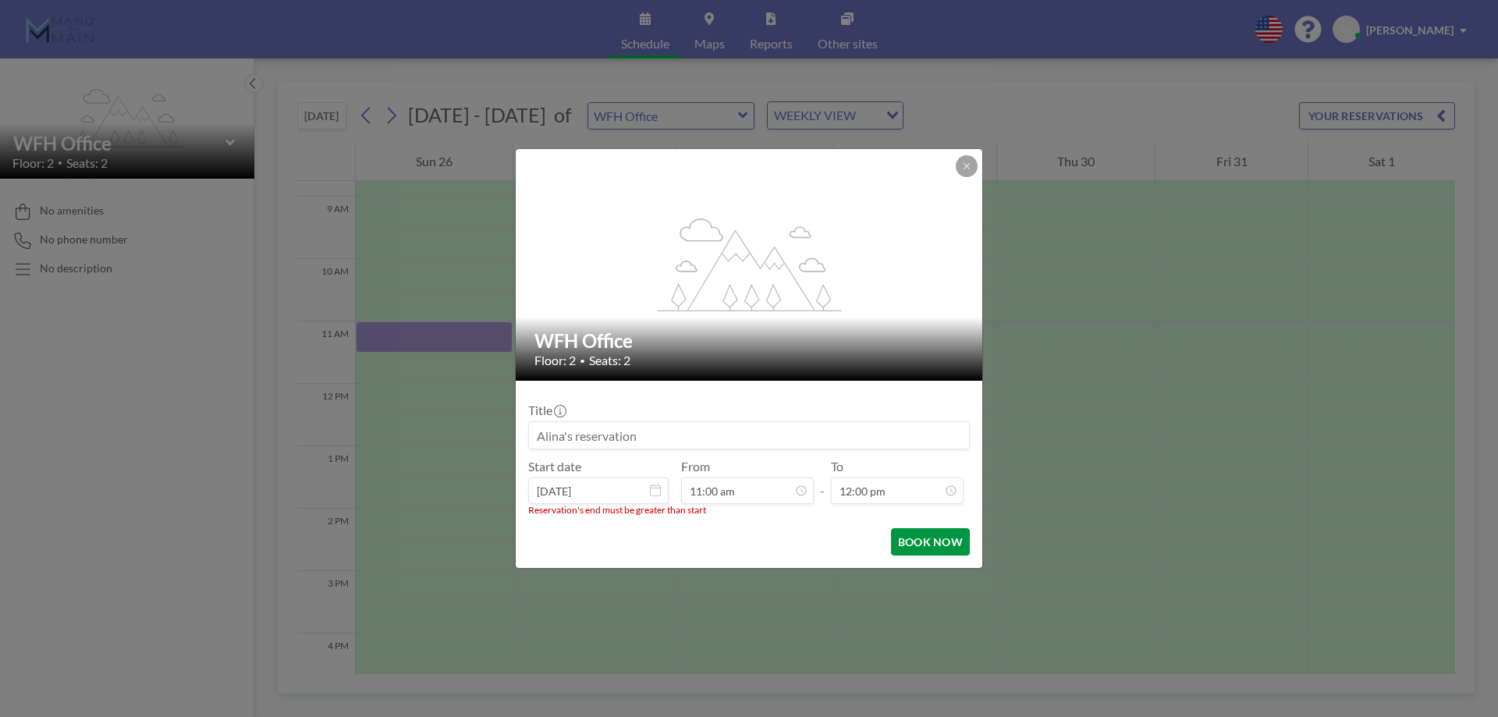
type input "12:00 pm"
click at [901, 537] on button "BOOK NOW" at bounding box center [930, 541] width 79 height 27
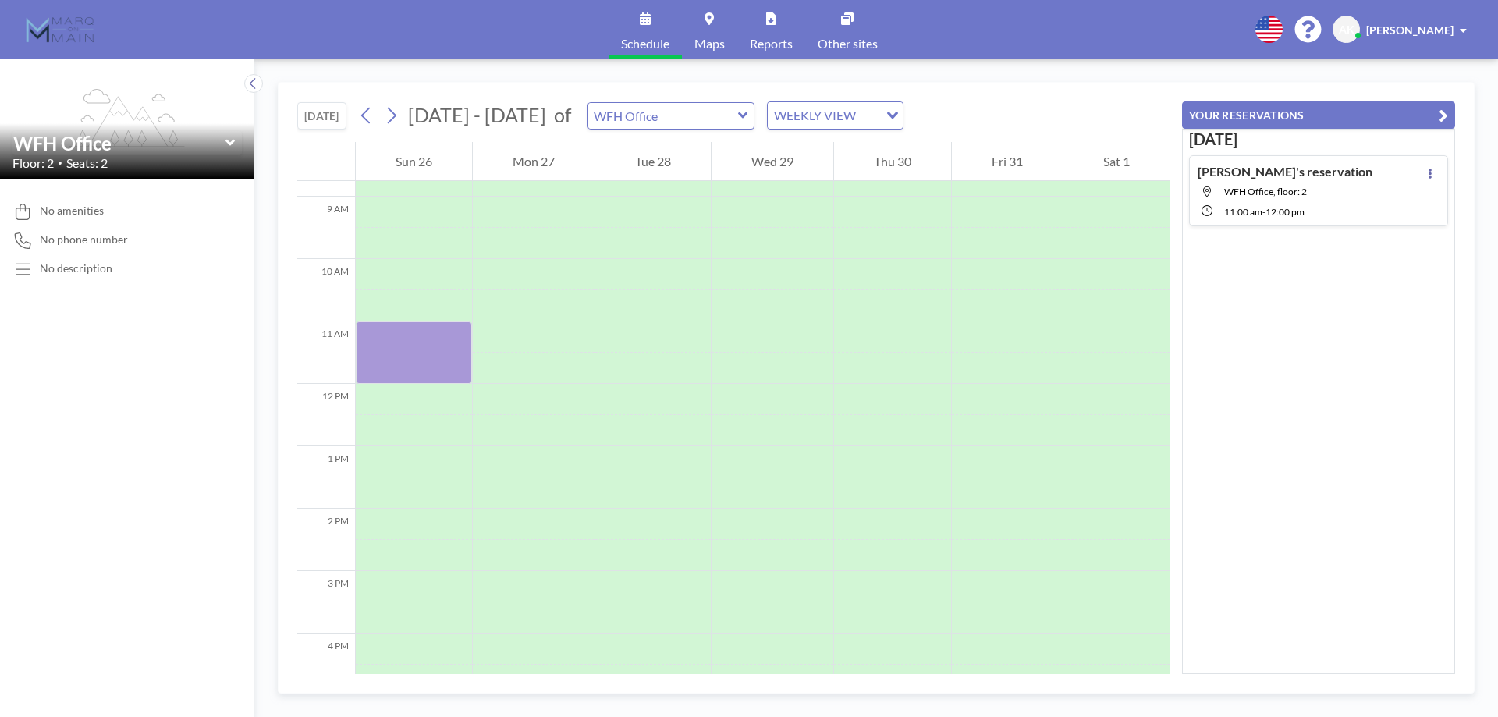
click at [716, 27] on link "Maps" at bounding box center [709, 29] width 55 height 59
